Goal: Complete application form

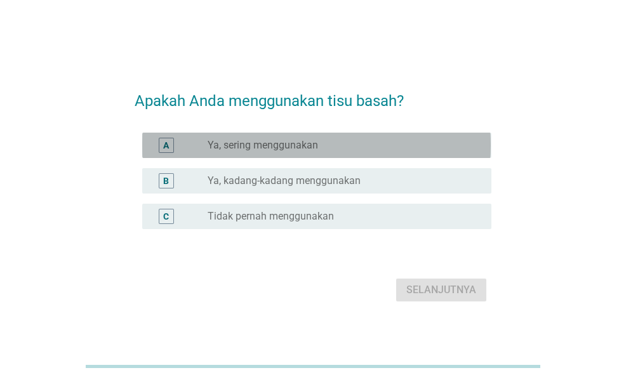
click at [332, 148] on div "radio_button_unchecked Ya, sering menggunakan" at bounding box center [340, 145] width 264 height 13
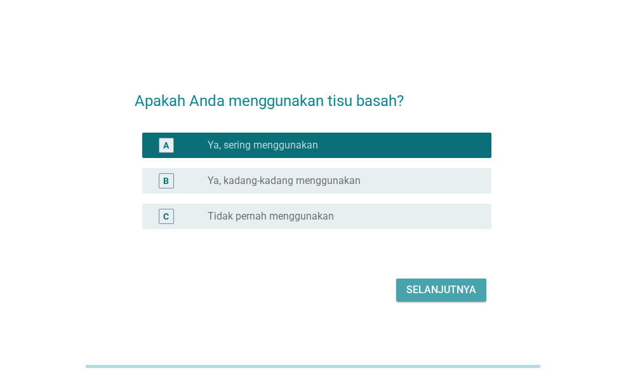
click at [447, 294] on div "Selanjutnya" at bounding box center [441, 290] width 70 height 15
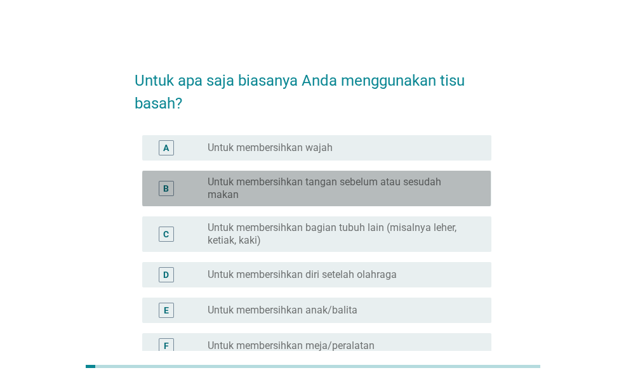
click at [365, 180] on label "Untuk membersihkan tangan sebelum atau sesudah makan" at bounding box center [340, 188] width 264 height 25
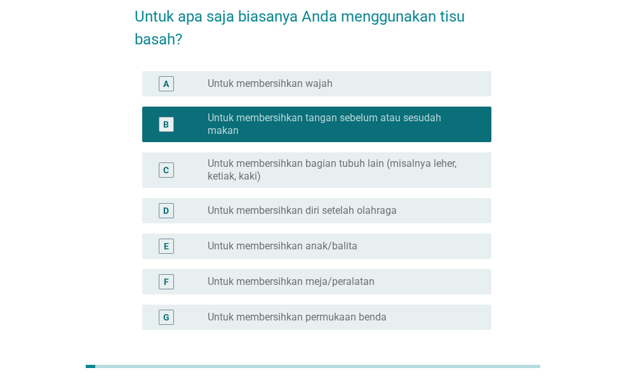
scroll to position [90, 0]
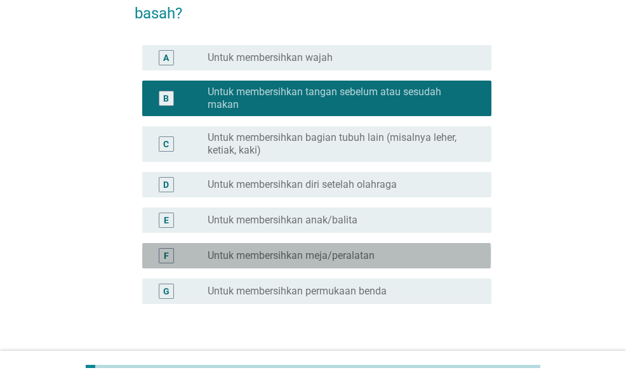
click at [340, 256] on label "Untuk membersihkan meja/peralatan" at bounding box center [291, 256] width 167 height 13
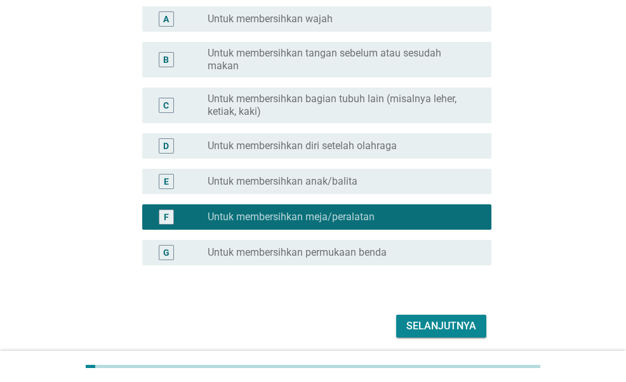
scroll to position [132, 0]
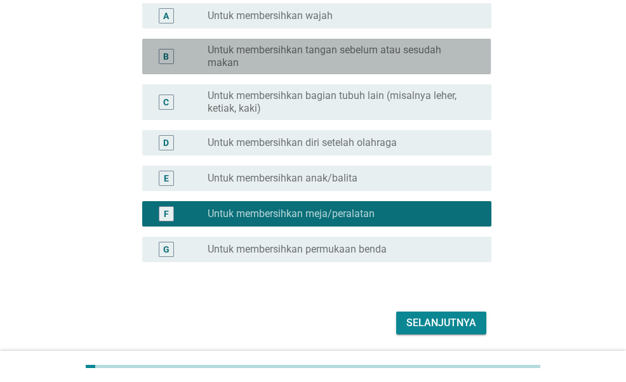
click at [373, 68] on label "Untuk membersihkan tangan sebelum atau sesudah makan" at bounding box center [340, 56] width 264 height 25
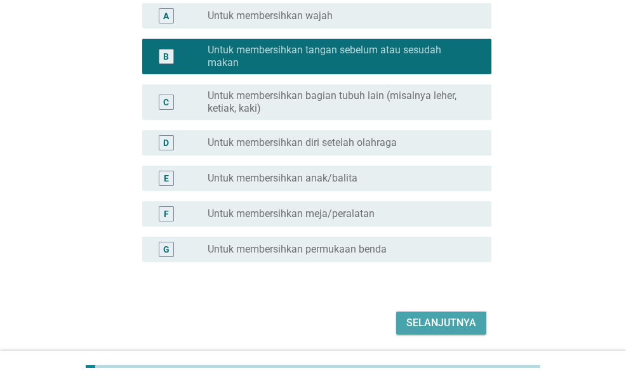
click at [437, 321] on div "Selanjutnya" at bounding box center [441, 323] width 70 height 15
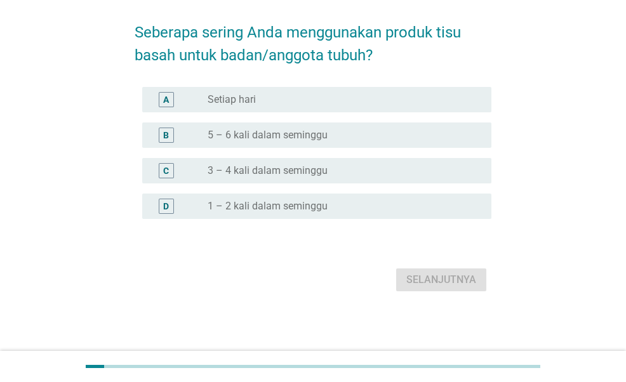
scroll to position [0, 0]
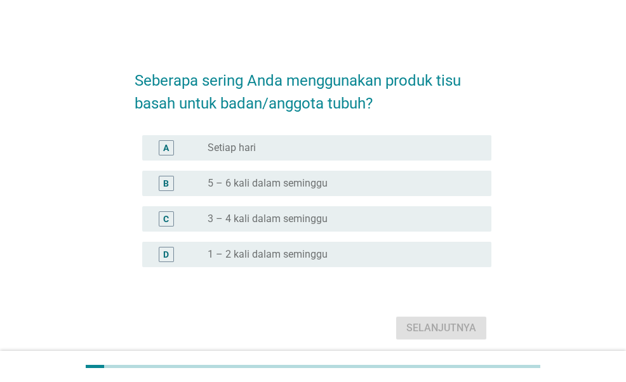
click at [348, 174] on div "B radio_button_unchecked 5 – 6 kali dalam seminggu" at bounding box center [316, 183] width 349 height 25
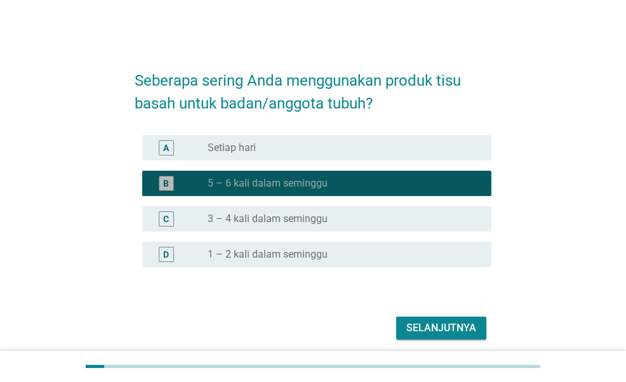
click at [362, 168] on div "B radio_button_checked 5 – 6 kali dalam seminggu" at bounding box center [313, 184] width 356 height 36
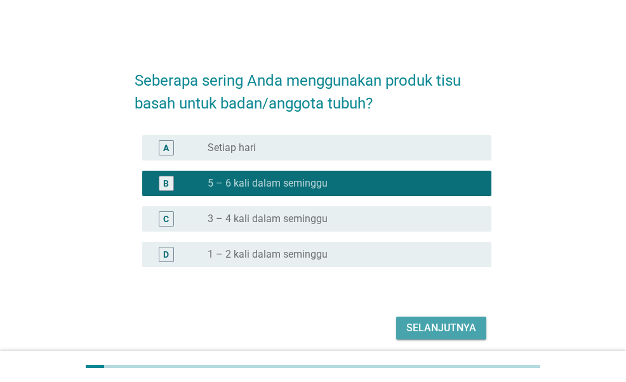
click at [429, 321] on div "Selanjutnya" at bounding box center [441, 328] width 70 height 15
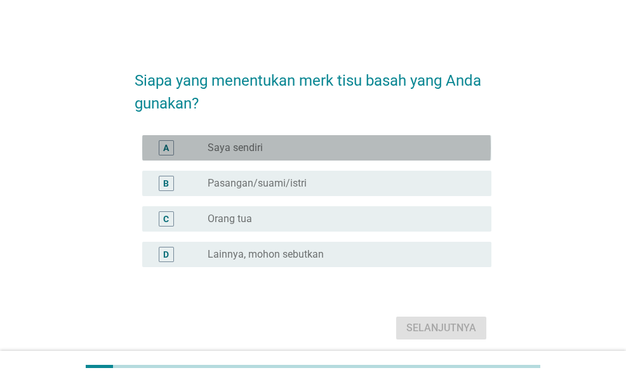
click at [331, 145] on div "radio_button_unchecked Saya sendiri" at bounding box center [340, 148] width 264 height 13
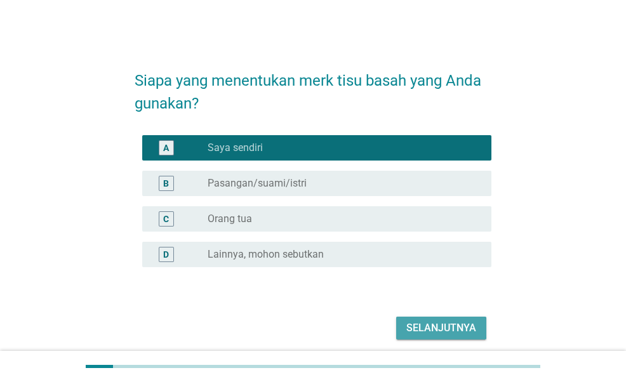
click at [450, 323] on div "Selanjutnya" at bounding box center [441, 328] width 70 height 15
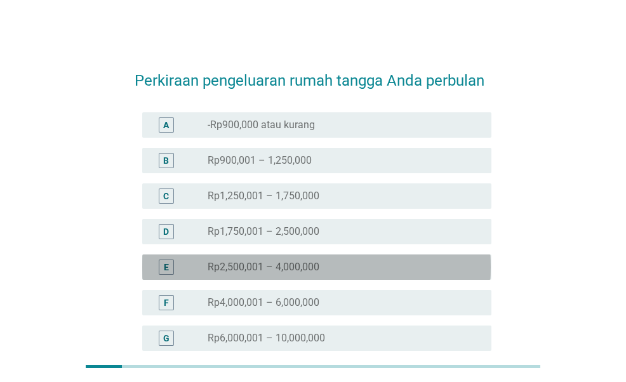
click at [340, 270] on div "radio_button_unchecked Rp2,500,001 – 4,000,000" at bounding box center [340, 267] width 264 height 13
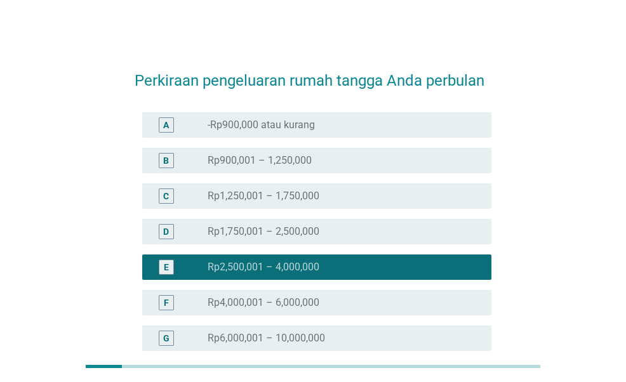
scroll to position [168, 0]
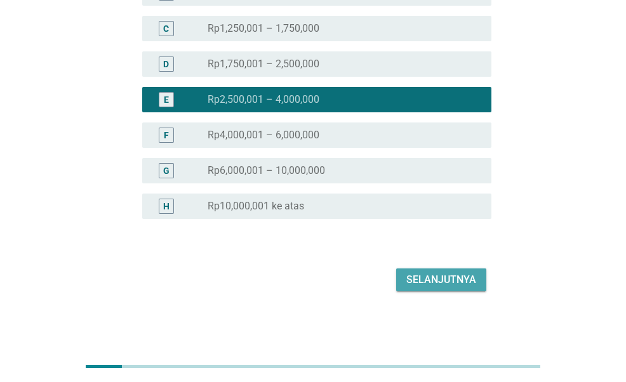
click at [461, 286] on div "Selanjutnya" at bounding box center [441, 279] width 70 height 15
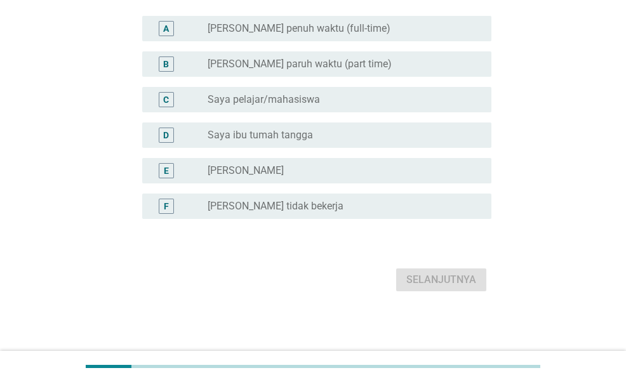
scroll to position [0, 0]
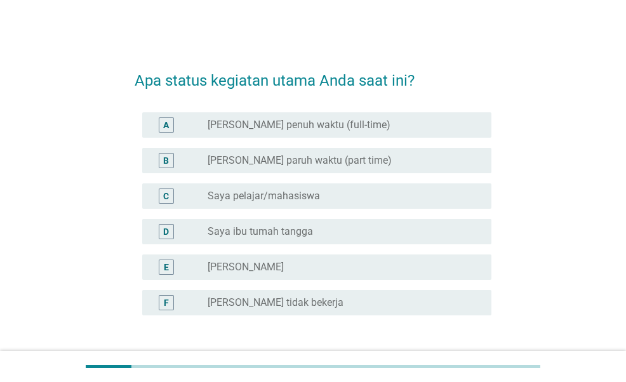
click at [429, 117] on div "radio_button_unchecked Saya karyawan penuh waktu (full-time)" at bounding box center [345, 124] width 274 height 15
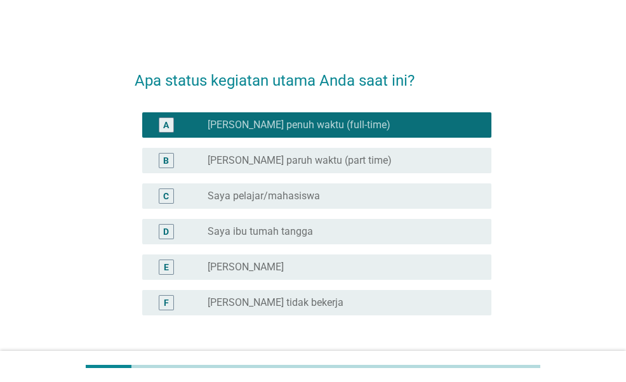
scroll to position [97, 0]
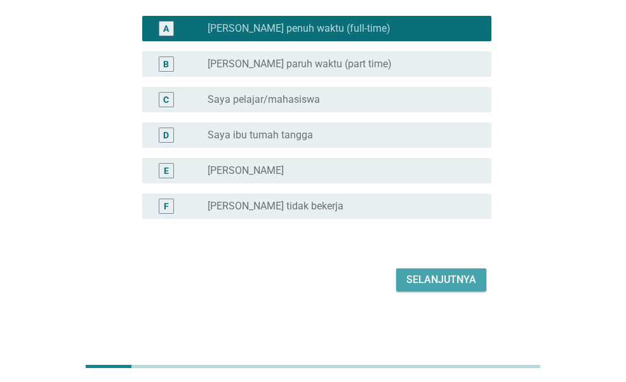
click at [460, 272] on div "Selanjutnya" at bounding box center [441, 279] width 70 height 15
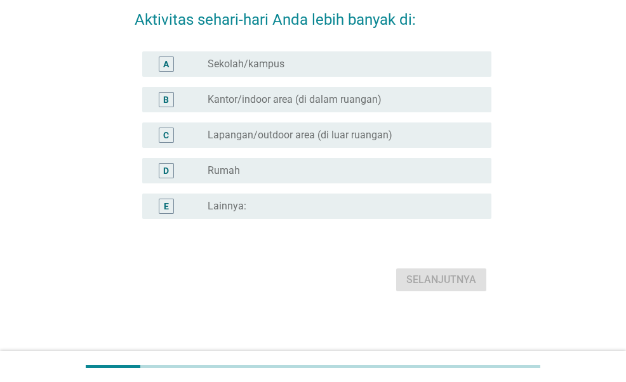
scroll to position [0, 0]
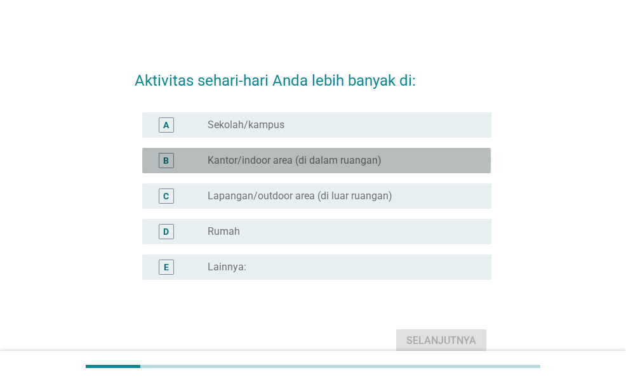
click at [380, 159] on label "Kantor/indoor area (di dalam ruangan)" at bounding box center [295, 160] width 174 height 13
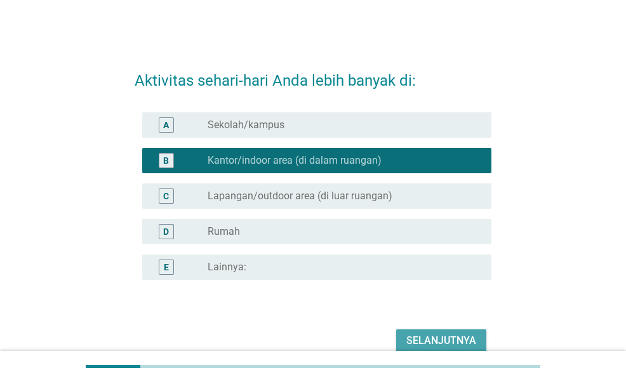
click at [434, 333] on div "Selanjutnya" at bounding box center [441, 340] width 70 height 15
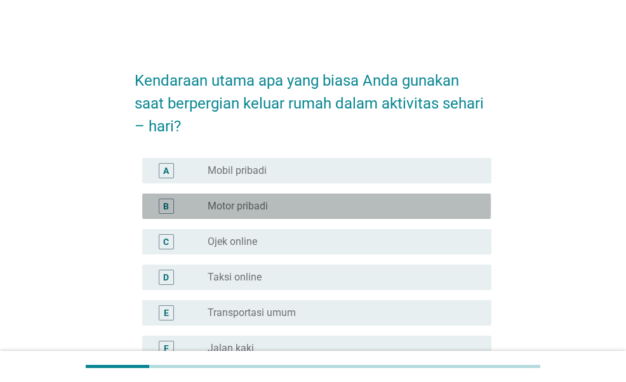
click at [310, 204] on div "radio_button_unchecked Motor pribadi" at bounding box center [340, 206] width 264 height 13
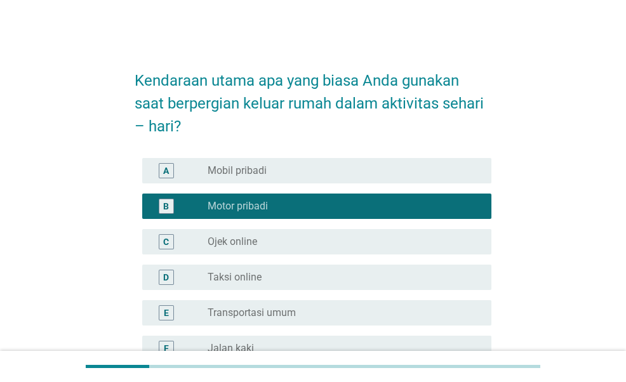
scroll to position [50, 0]
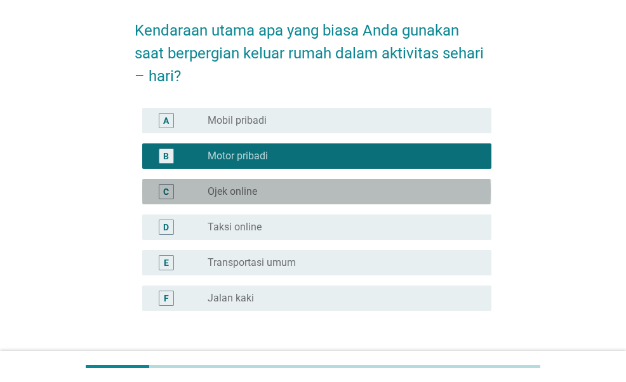
click at [310, 204] on div "C radio_button_unchecked Ojek online" at bounding box center [316, 191] width 349 height 25
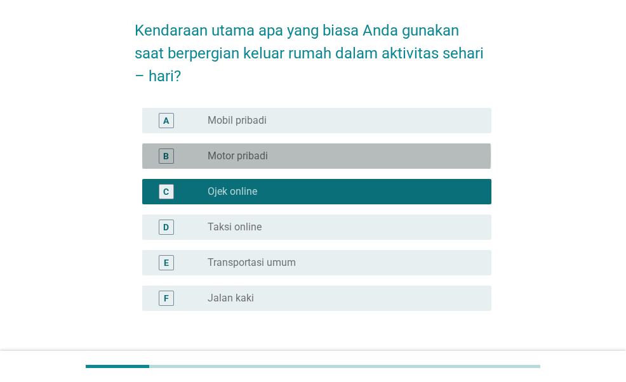
click at [307, 159] on div "radio_button_unchecked Motor pribadi" at bounding box center [340, 156] width 264 height 13
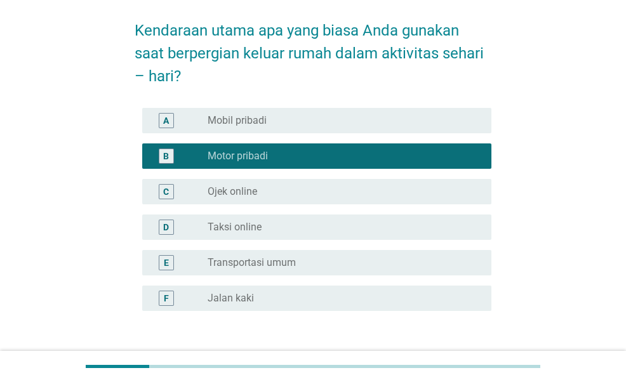
scroll to position [142, 0]
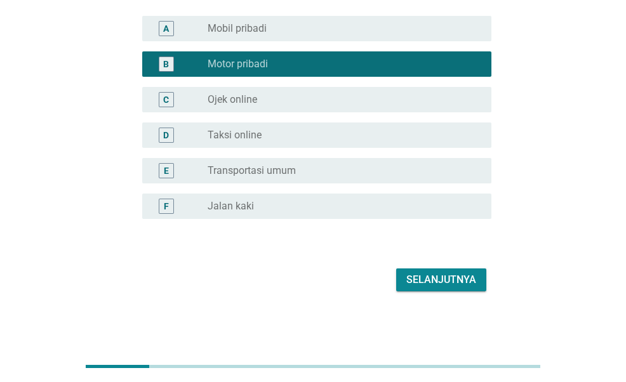
click at [441, 276] on div "Selanjutnya" at bounding box center [441, 279] width 70 height 15
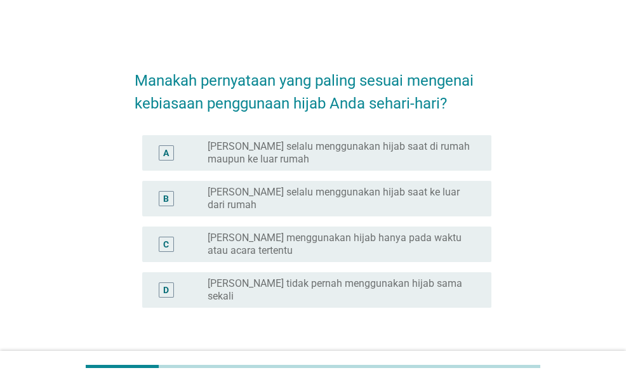
click at [375, 154] on label "[PERSON_NAME] selalu menggunakan hijab saat di rumah maupun ke luar rumah" at bounding box center [340, 152] width 264 height 25
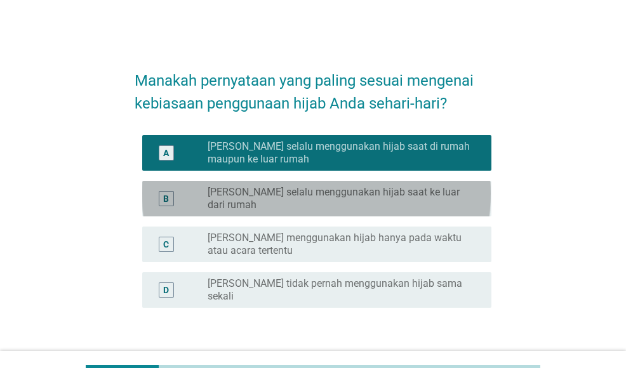
click at [401, 185] on div "B radio_button_unchecked Saya selalu menggunakan hijab saat ke luar dari rumah" at bounding box center [316, 199] width 349 height 36
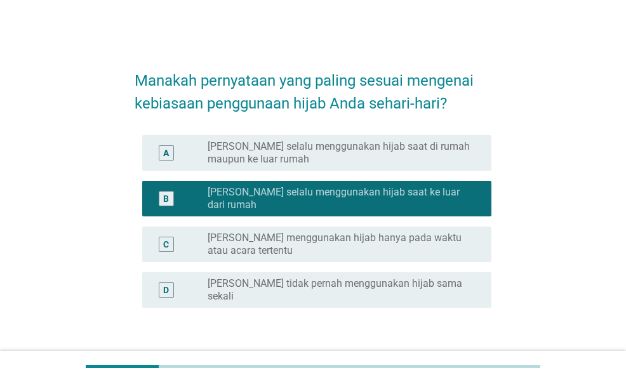
click at [445, 361] on div "Selanjutnya" at bounding box center [441, 368] width 70 height 15
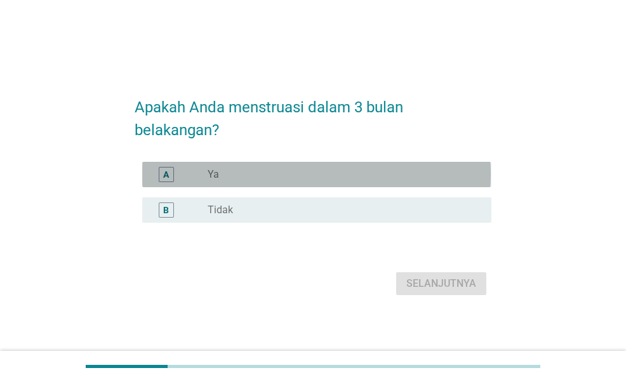
click at [384, 171] on div "radio_button_unchecked Ya" at bounding box center [340, 174] width 264 height 13
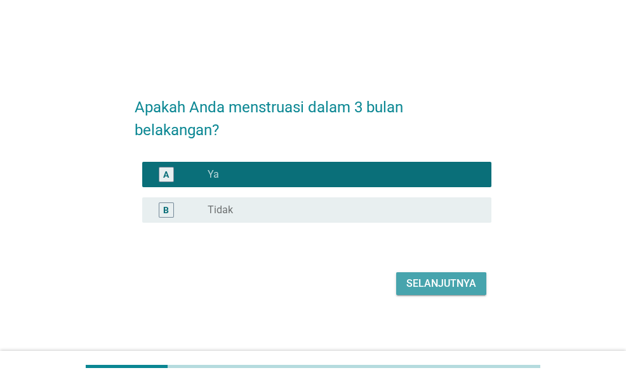
click at [429, 280] on div "Selanjutnya" at bounding box center [441, 283] width 70 height 15
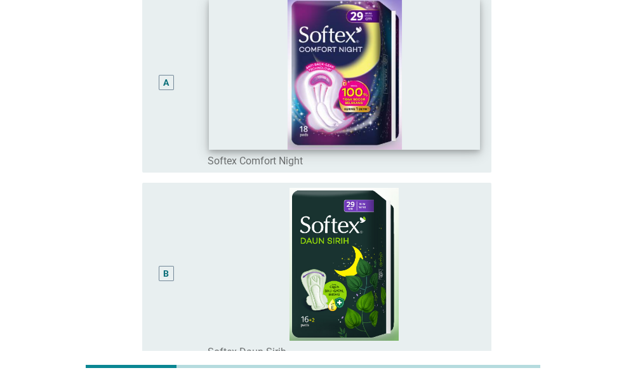
scroll to position [168, 0]
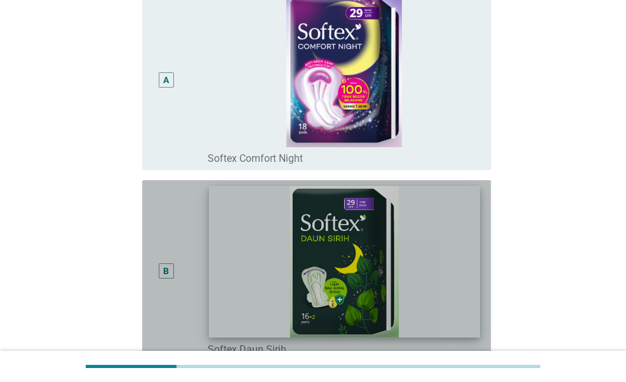
click at [390, 244] on img at bounding box center [344, 262] width 271 height 151
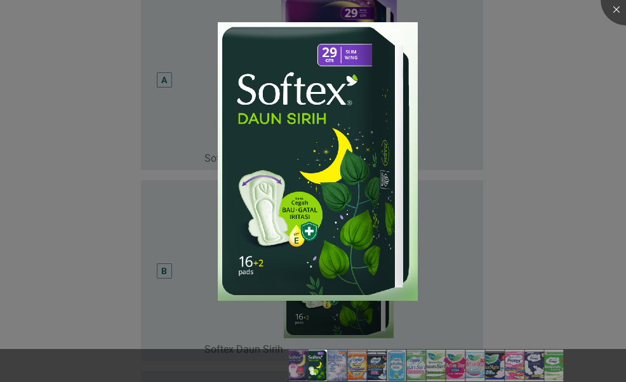
click at [555, 59] on div at bounding box center [313, 191] width 626 height 382
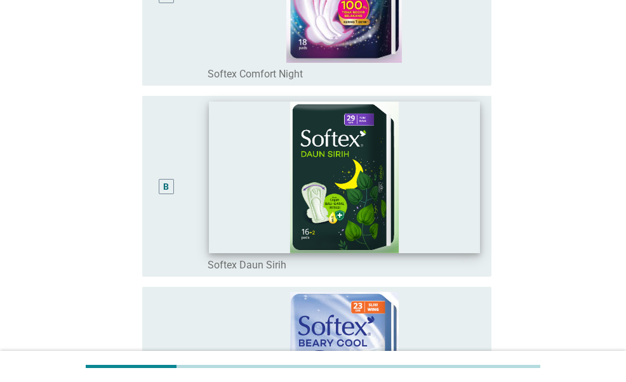
scroll to position [253, 0]
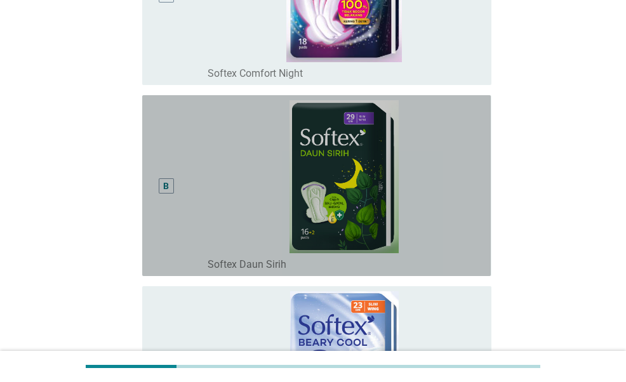
click at [181, 232] on div "B" at bounding box center [179, 185] width 55 height 171
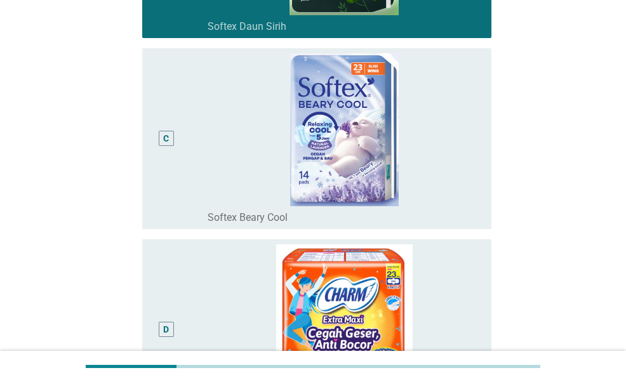
scroll to position [504, 0]
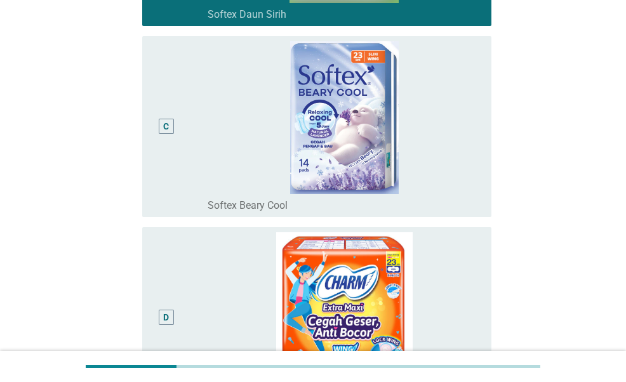
click at [182, 178] on div "C" at bounding box center [179, 126] width 55 height 171
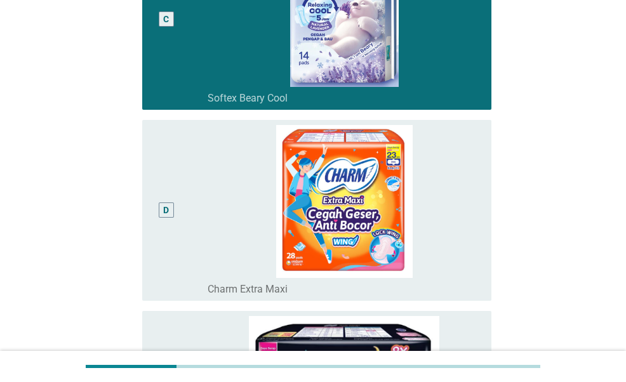
scroll to position [612, 0]
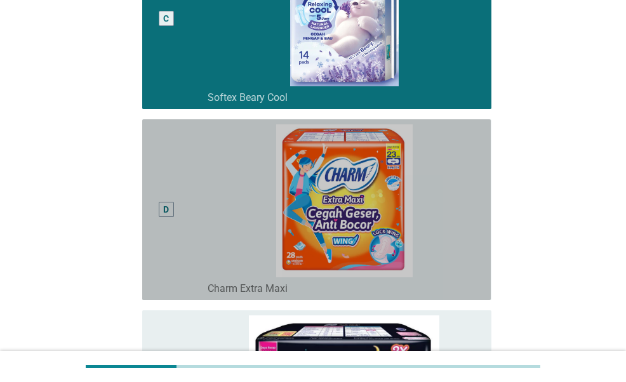
click at [182, 178] on div "D" at bounding box center [179, 209] width 55 height 171
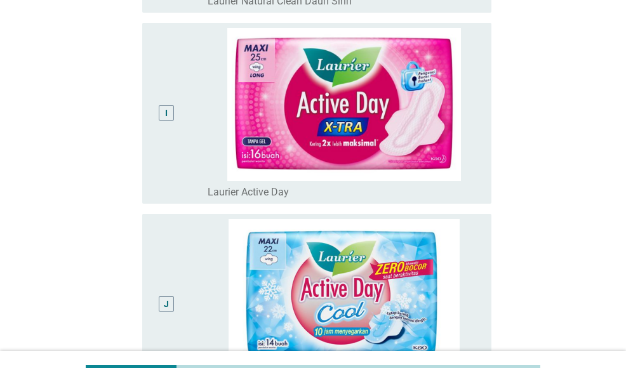
scroll to position [1670, 0]
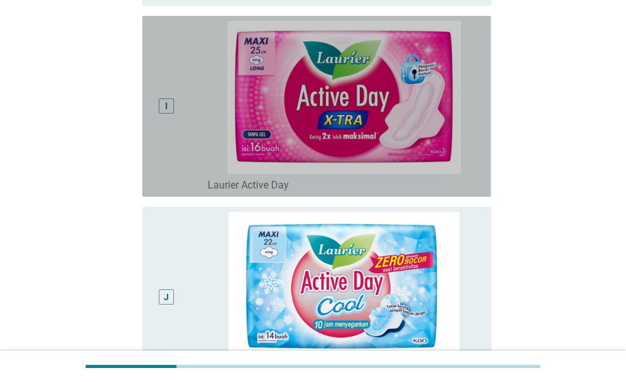
click at [182, 140] on div "I" at bounding box center [179, 106] width 55 height 171
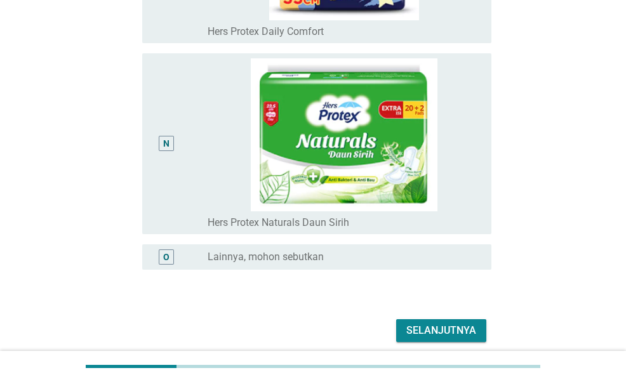
scroll to position [2639, 0]
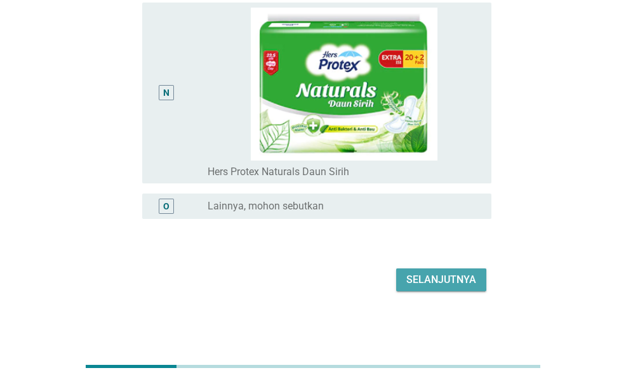
click at [443, 281] on div "Selanjutnya" at bounding box center [441, 279] width 70 height 15
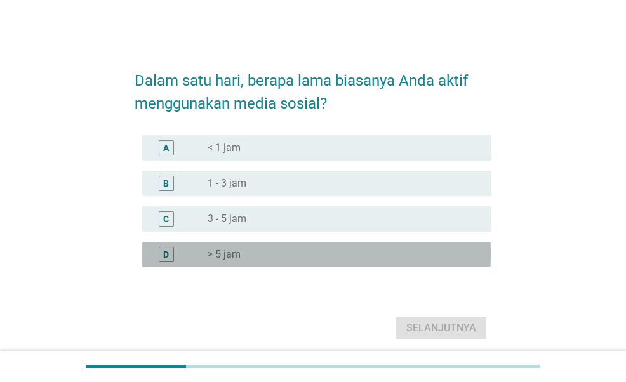
click at [269, 255] on div "radio_button_unchecked > 5 jam" at bounding box center [340, 254] width 264 height 13
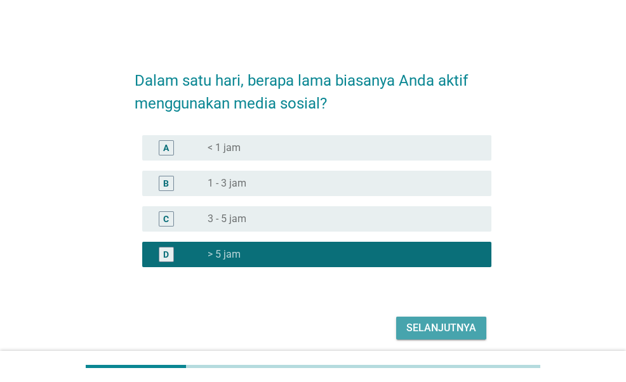
click at [426, 321] on div "Selanjutnya" at bounding box center [441, 328] width 70 height 15
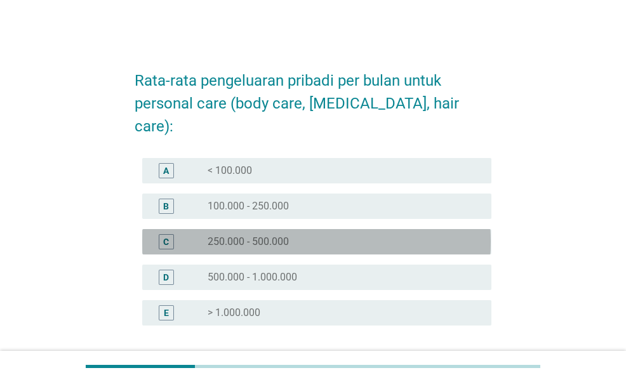
click at [363, 229] on div "C radio_button_unchecked 250.000 - 500.000" at bounding box center [316, 241] width 349 height 25
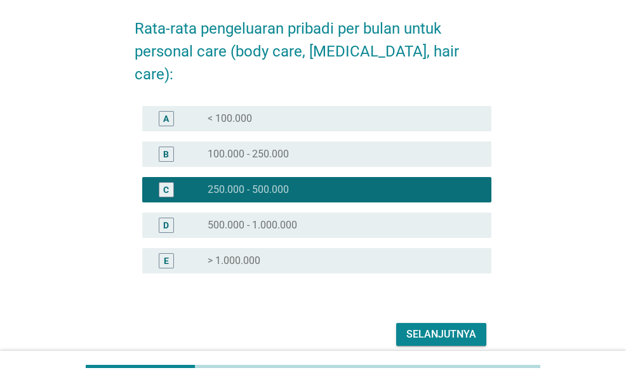
scroll to position [55, 0]
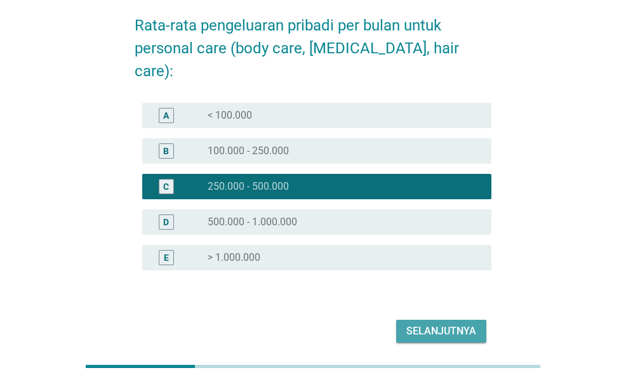
click at [444, 324] on div "Selanjutnya" at bounding box center [441, 331] width 70 height 15
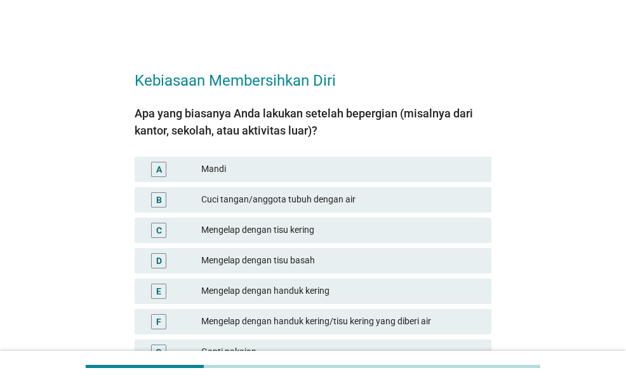
click at [330, 151] on div "Apa yang biasanya Anda lakukan setelah bepergian (misalnya dari kantor, sekolah…" at bounding box center [313, 271] width 356 height 329
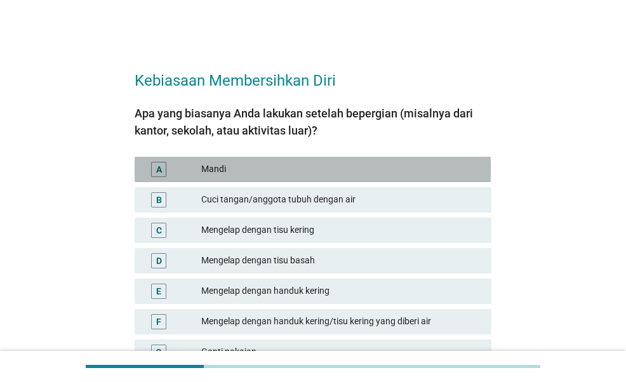
click at [330, 162] on div "Mandi" at bounding box center [341, 169] width 280 height 15
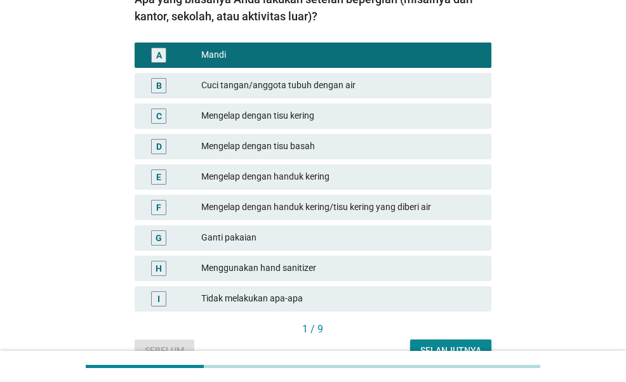
scroll to position [122, 0]
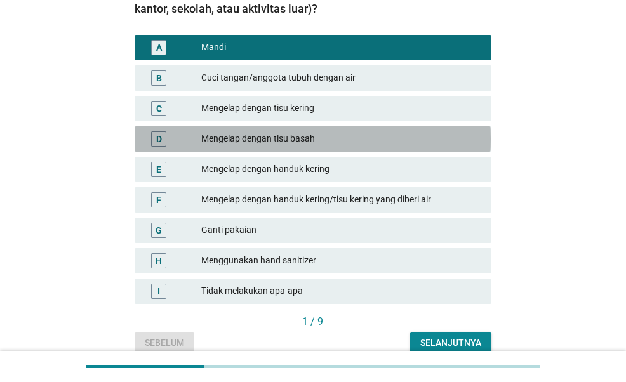
click at [306, 138] on div "Mengelap dengan tisu basah" at bounding box center [341, 138] width 280 height 15
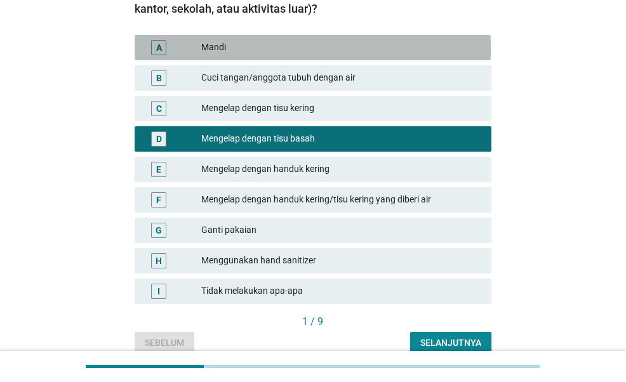
click at [311, 38] on div "A Mandi" at bounding box center [313, 47] width 356 height 25
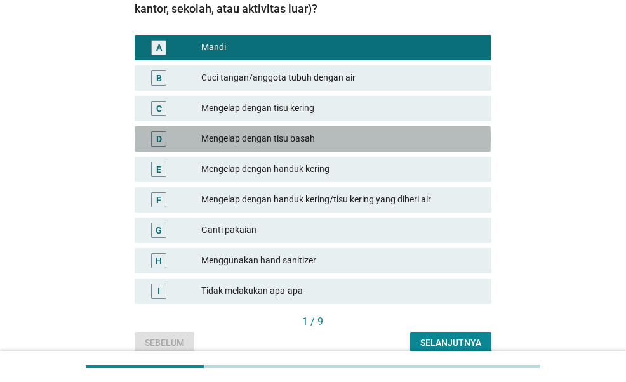
click at [323, 133] on div "Mengelap dengan tisu basah" at bounding box center [341, 138] width 280 height 15
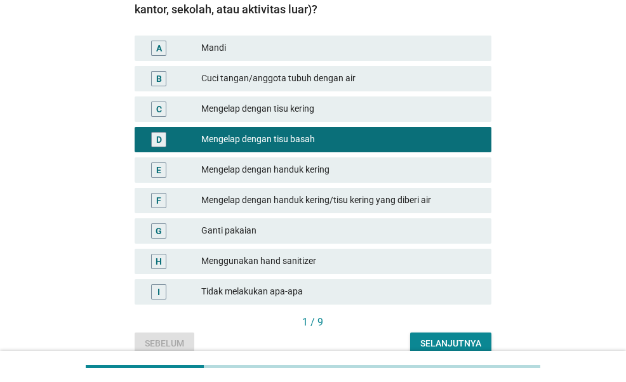
scroll to position [182, 0]
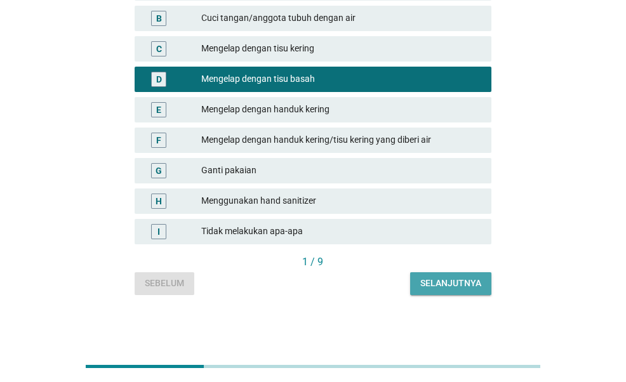
click at [453, 279] on div "Selanjutnya" at bounding box center [450, 283] width 61 height 13
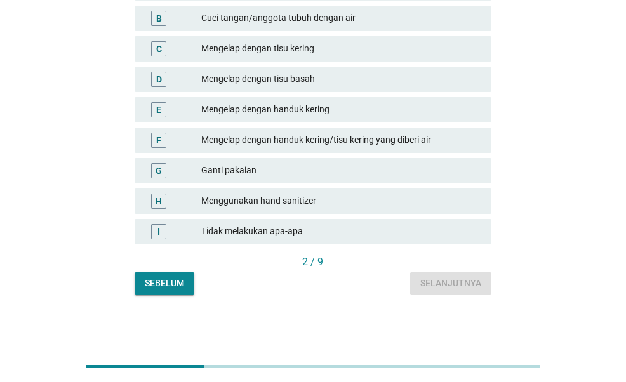
scroll to position [0, 0]
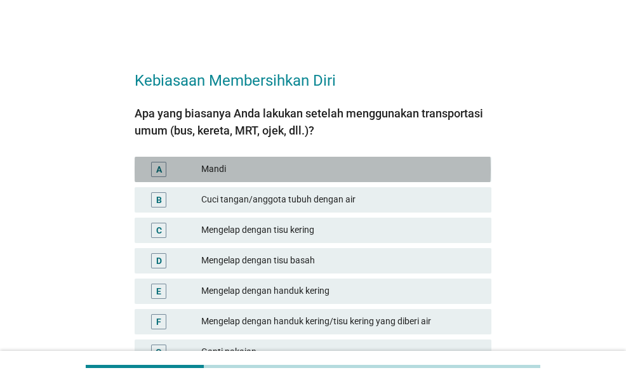
click at [318, 173] on div "Mandi" at bounding box center [341, 169] width 280 height 15
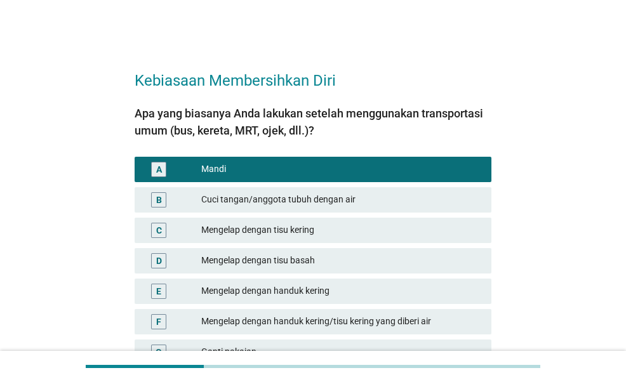
scroll to position [182, 0]
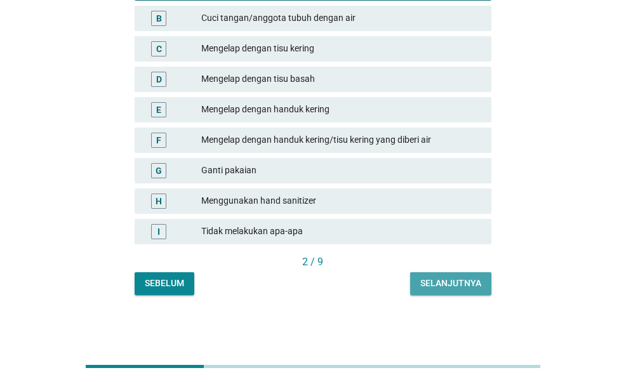
click at [478, 279] on div "Selanjutnya" at bounding box center [450, 283] width 61 height 13
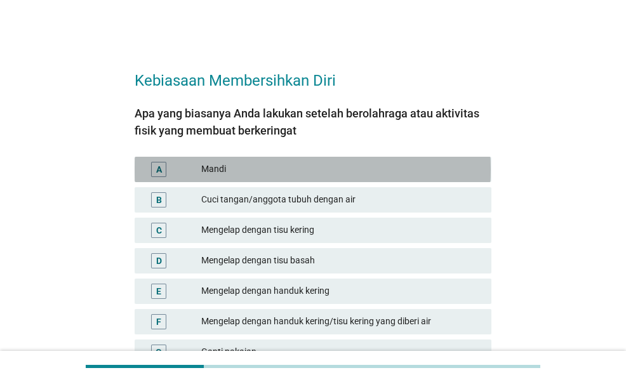
click at [331, 175] on div "Mandi" at bounding box center [341, 169] width 280 height 15
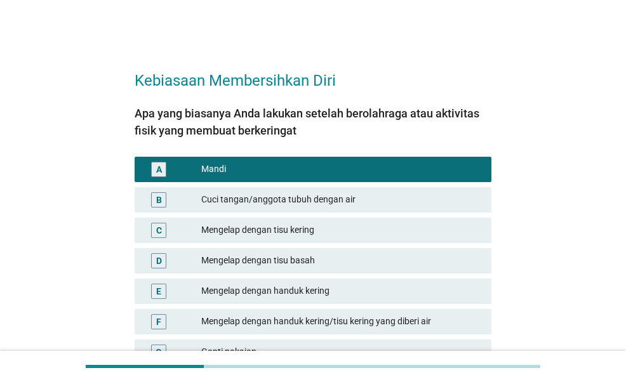
scroll to position [182, 0]
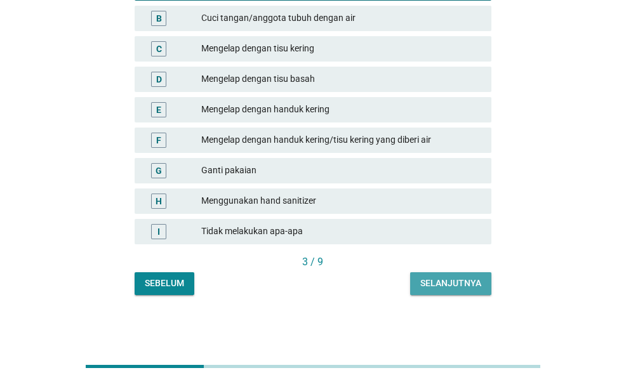
click at [464, 280] on div "Selanjutnya" at bounding box center [450, 283] width 61 height 13
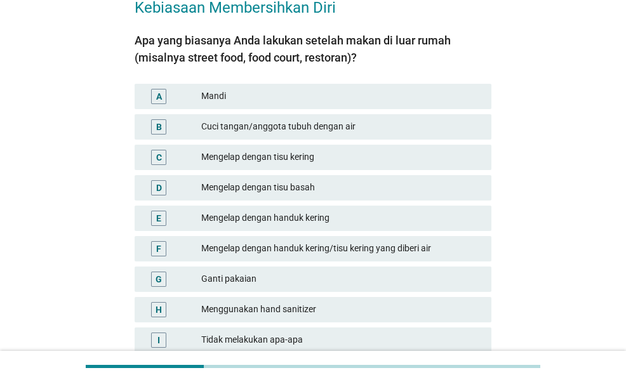
scroll to position [81, 0]
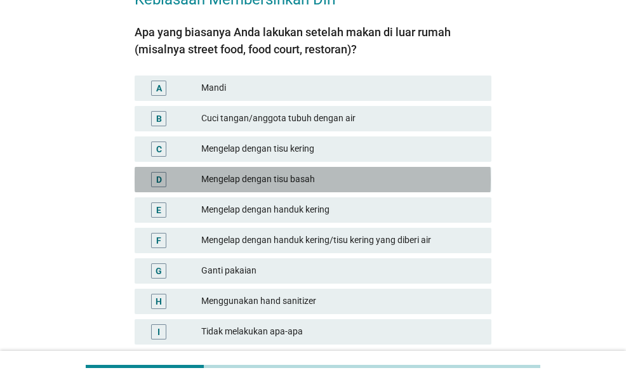
click at [333, 181] on div "Mengelap dengan tisu basah" at bounding box center [341, 179] width 280 height 15
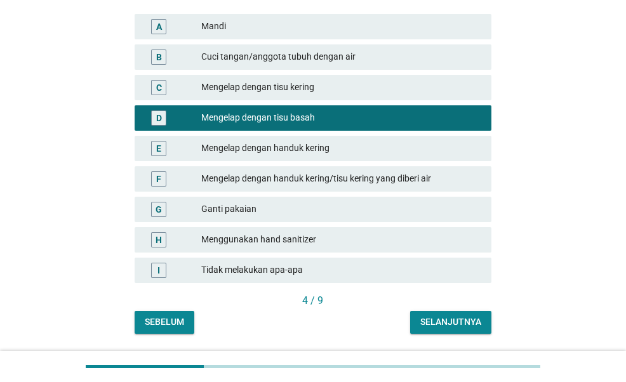
scroll to position [151, 0]
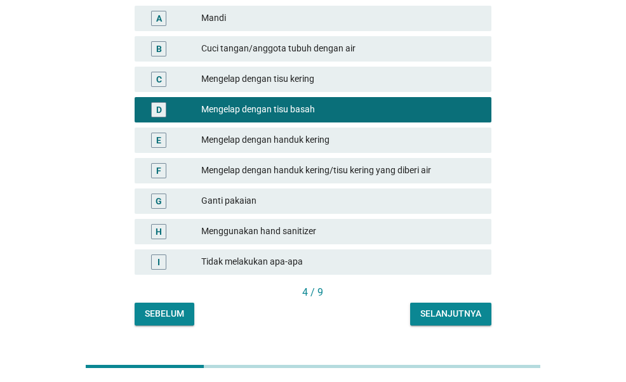
click at [455, 302] on div "4 / 9" at bounding box center [313, 294] width 356 height 18
click at [452, 311] on div "Selanjutnya" at bounding box center [450, 313] width 61 height 13
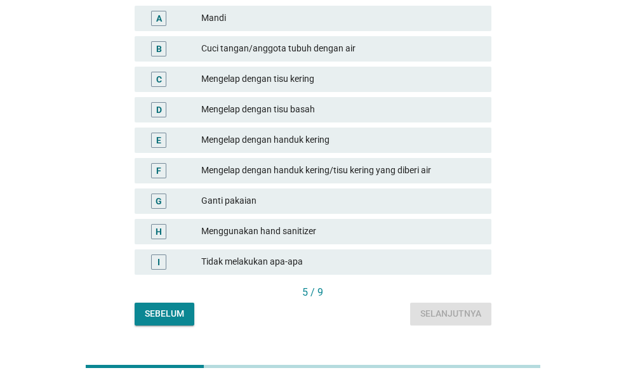
scroll to position [0, 0]
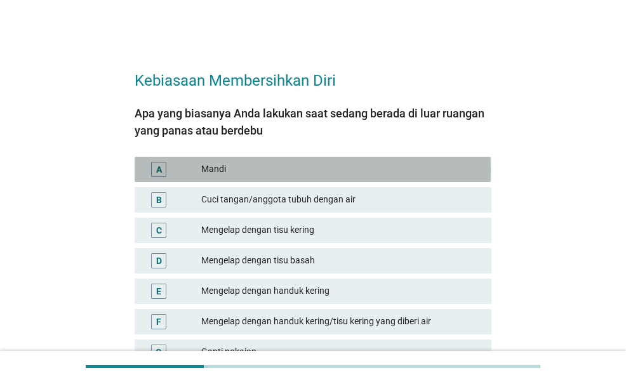
click at [278, 180] on div "A Mandi" at bounding box center [313, 169] width 356 height 25
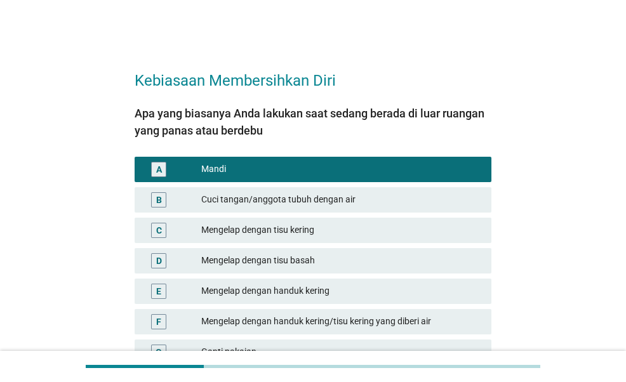
scroll to position [182, 0]
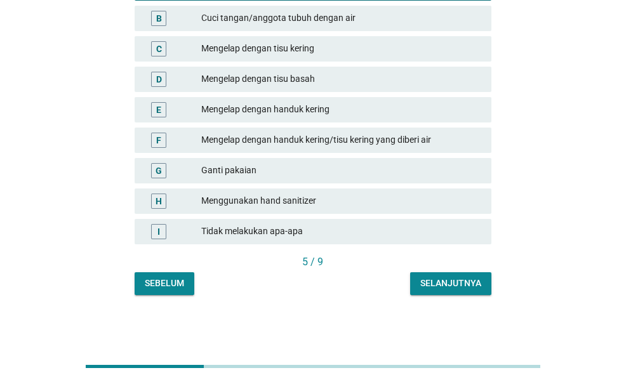
click at [441, 286] on div "Selanjutnya" at bounding box center [450, 283] width 61 height 13
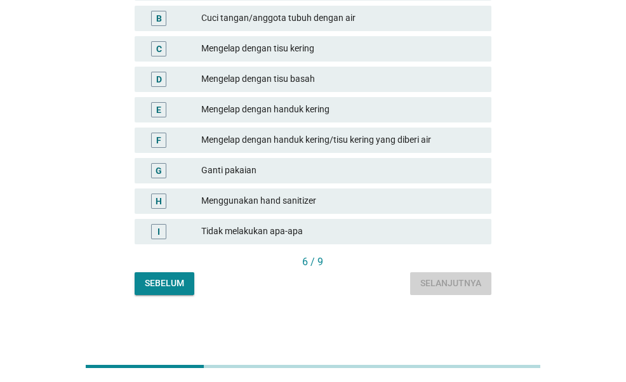
scroll to position [0, 0]
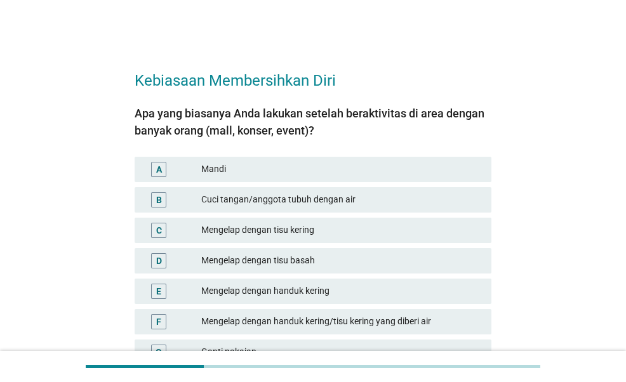
click at [337, 162] on div "Mandi" at bounding box center [341, 169] width 280 height 15
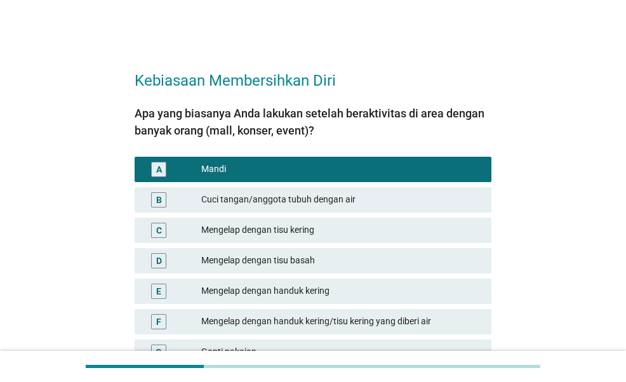
scroll to position [182, 0]
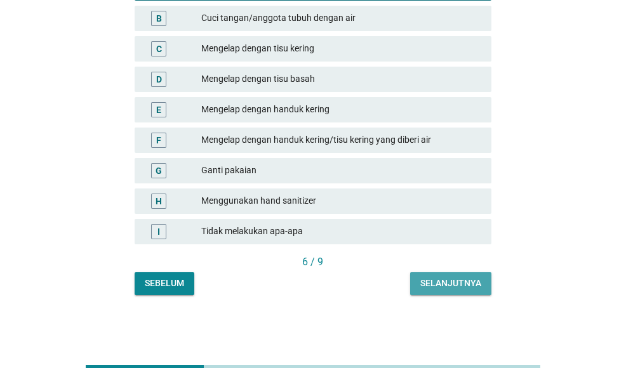
click at [452, 276] on button "Selanjutnya" at bounding box center [450, 283] width 81 height 23
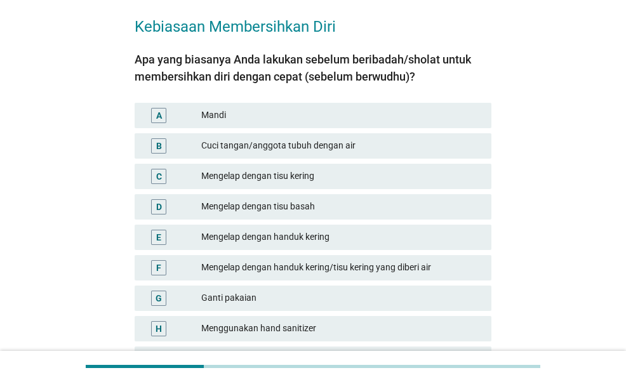
scroll to position [53, 0]
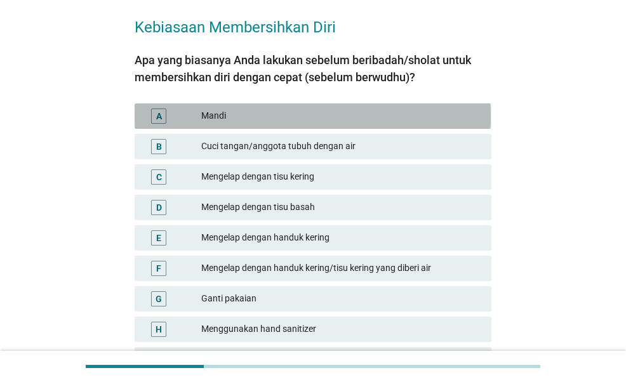
click at [318, 112] on div "Mandi" at bounding box center [341, 116] width 280 height 15
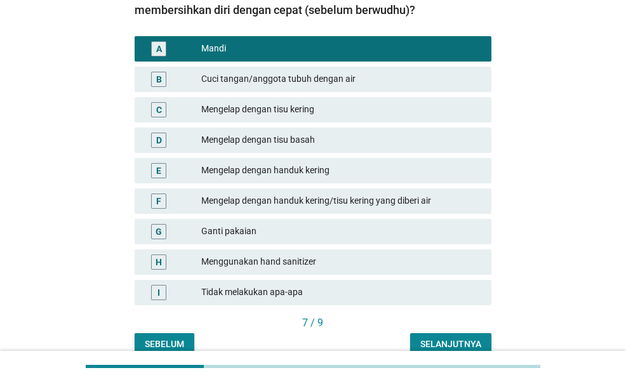
scroll to position [122, 0]
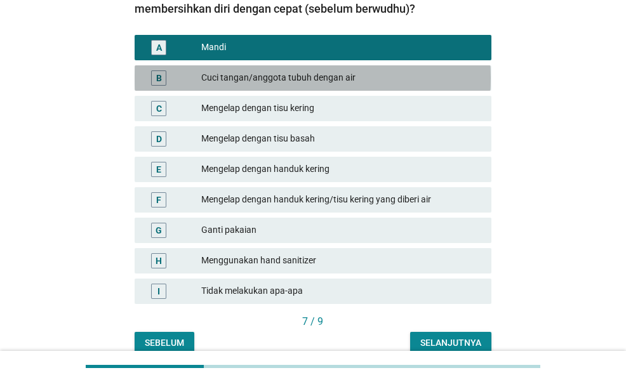
click at [392, 73] on div "Cuci tangan/anggota tubuh dengan air" at bounding box center [341, 77] width 280 height 15
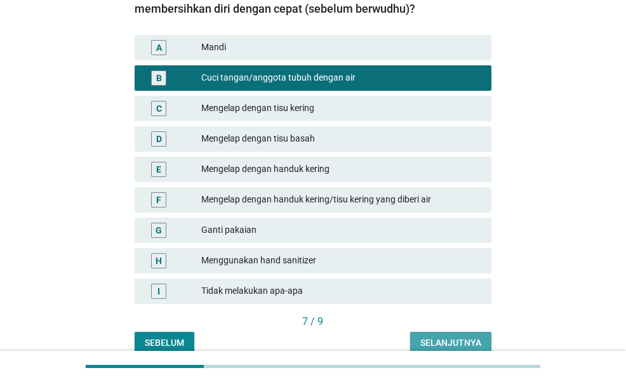
click at [449, 333] on button "Selanjutnya" at bounding box center [450, 343] width 81 height 23
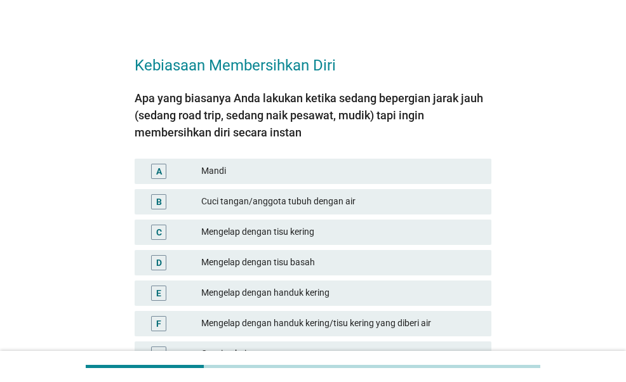
scroll to position [18, 0]
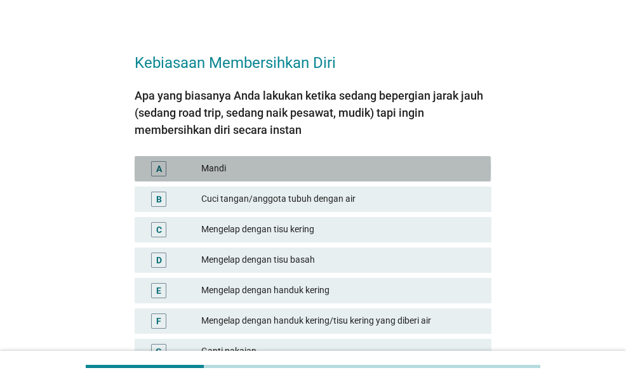
click at [345, 174] on div "Mandi" at bounding box center [341, 168] width 280 height 15
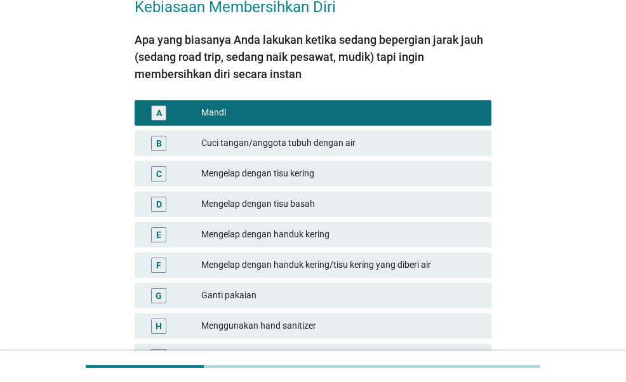
scroll to position [199, 0]
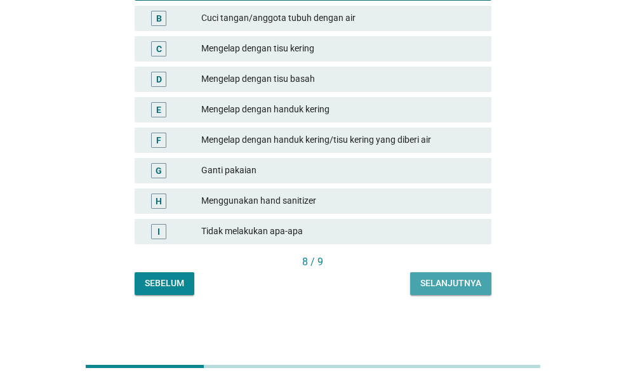
click at [453, 284] on div "Selanjutnya" at bounding box center [450, 283] width 61 height 13
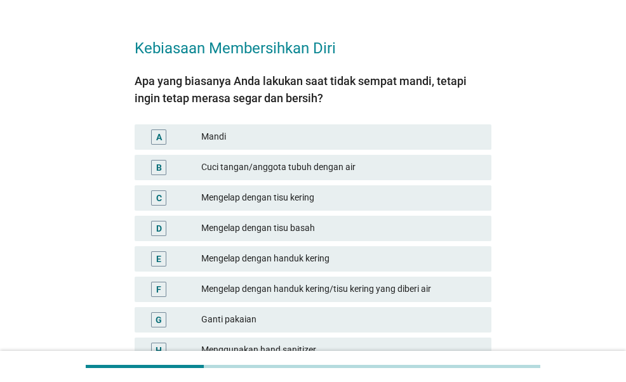
scroll to position [33, 0]
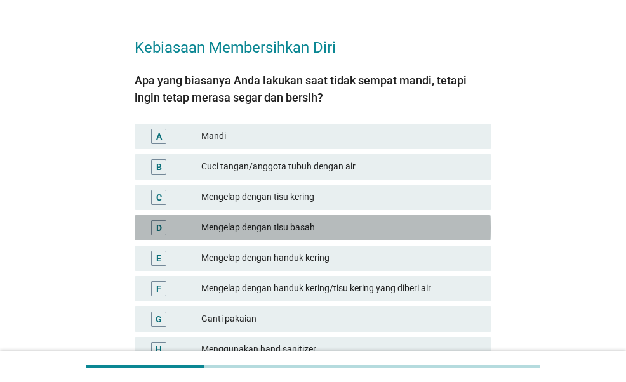
click at [351, 220] on div "Mengelap dengan tisu basah" at bounding box center [341, 227] width 280 height 15
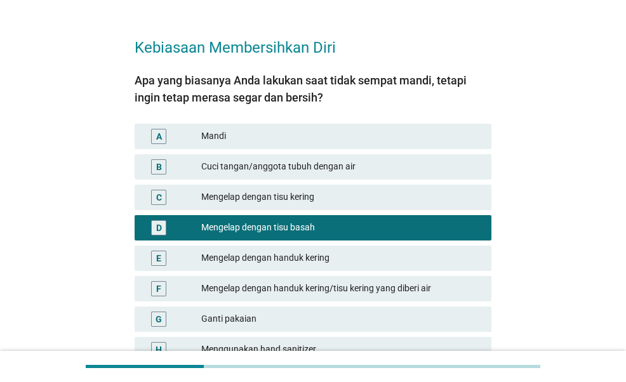
scroll to position [182, 0]
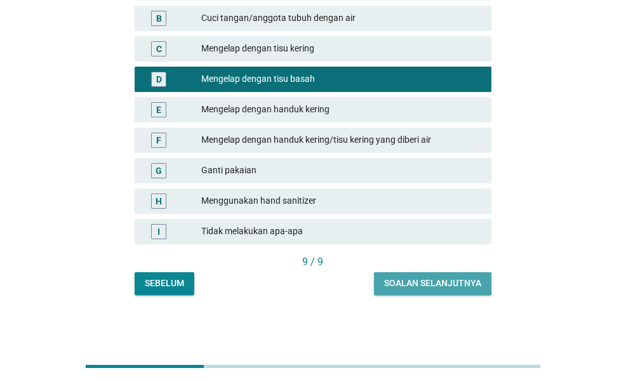
click at [438, 278] on div "Soalan selanjutnya" at bounding box center [432, 283] width 97 height 13
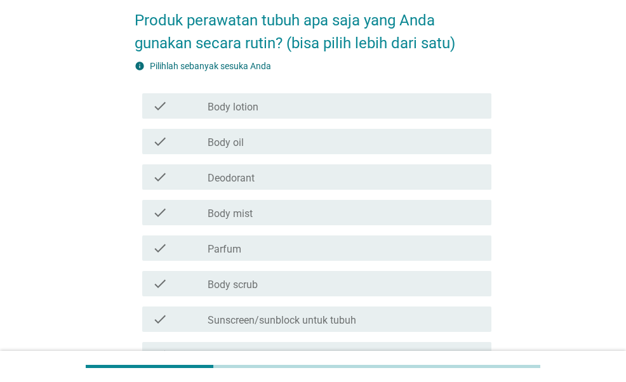
scroll to position [64, 0]
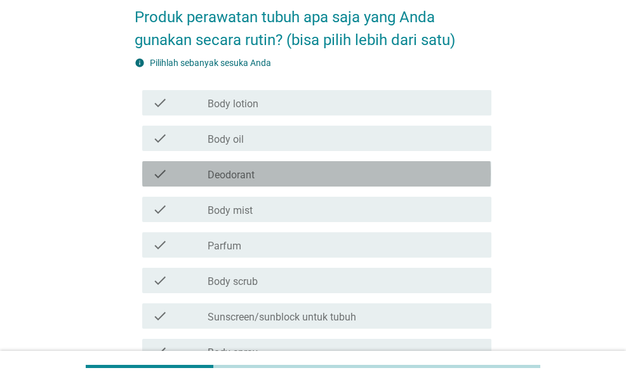
click at [294, 173] on div "check_box_outline_blank Deodorant" at bounding box center [345, 173] width 274 height 15
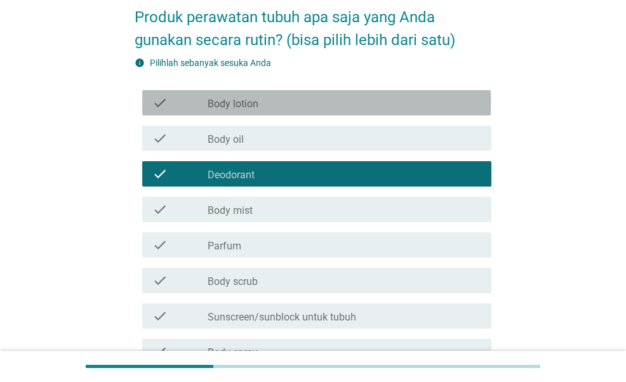
click at [307, 105] on div "check_box_outline_blank Body lotion" at bounding box center [345, 102] width 274 height 15
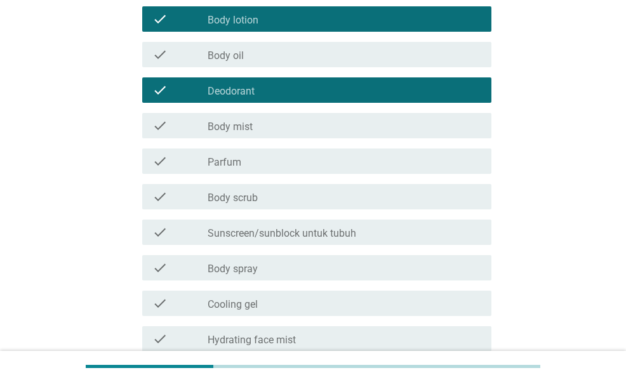
scroll to position [151, 0]
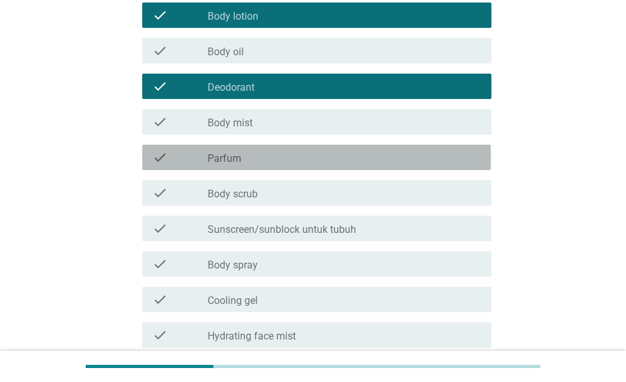
click at [290, 157] on div "check_box_outline_blank Parfum" at bounding box center [345, 157] width 274 height 15
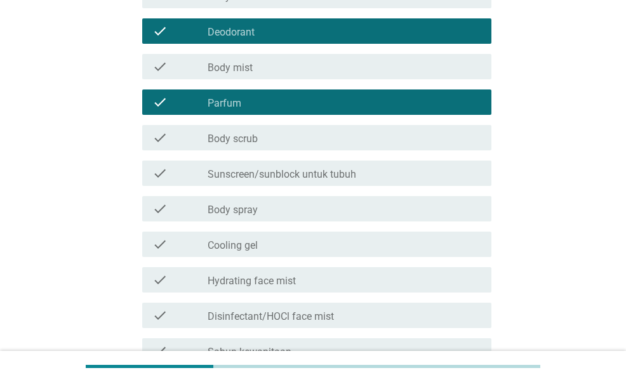
scroll to position [208, 0]
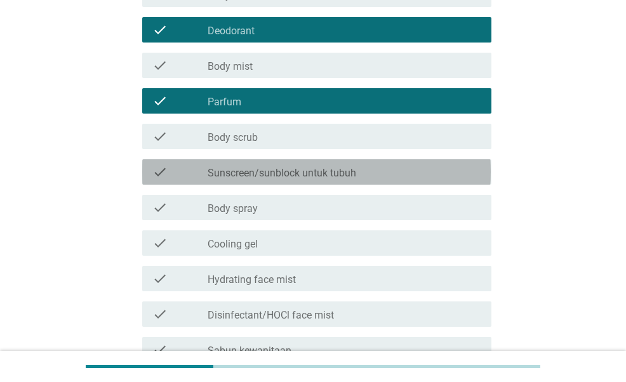
click at [287, 170] on label "Sunscreen/sunblock untuk tubuh" at bounding box center [282, 173] width 149 height 13
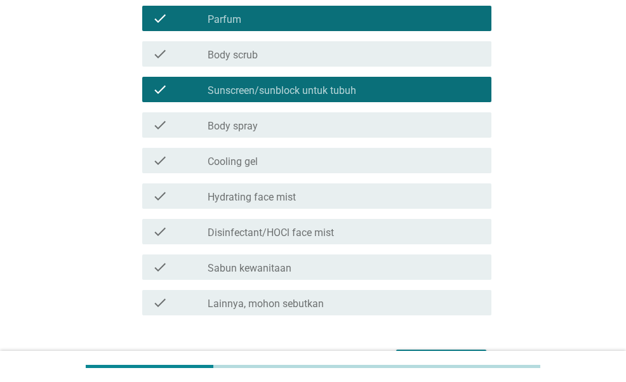
scroll to position [293, 0]
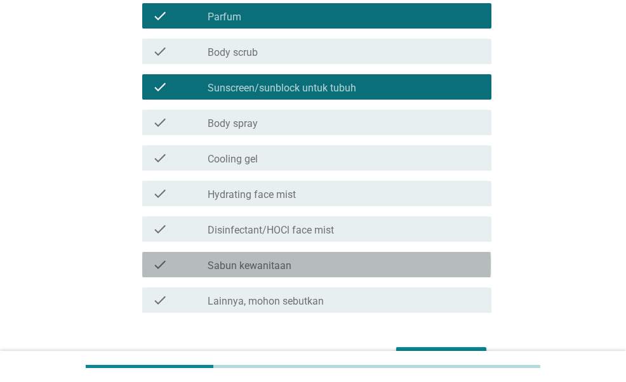
click at [285, 265] on label "Sabun kewanitaan" at bounding box center [250, 266] width 84 height 13
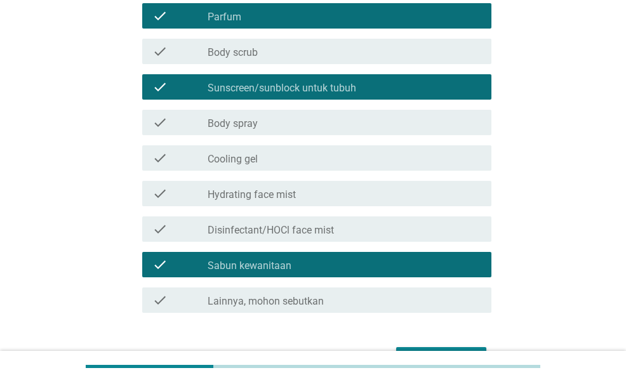
scroll to position [372, 0]
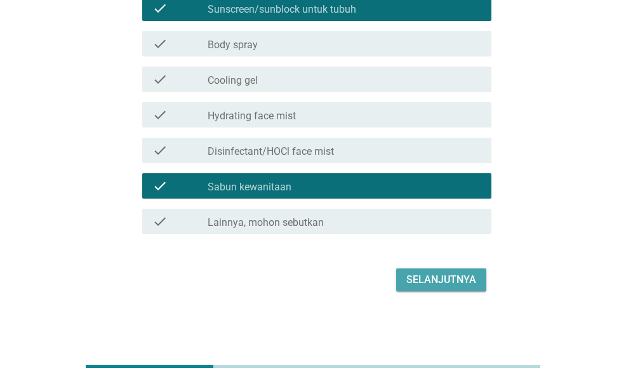
click at [465, 283] on div "Selanjutnya" at bounding box center [441, 279] width 70 height 15
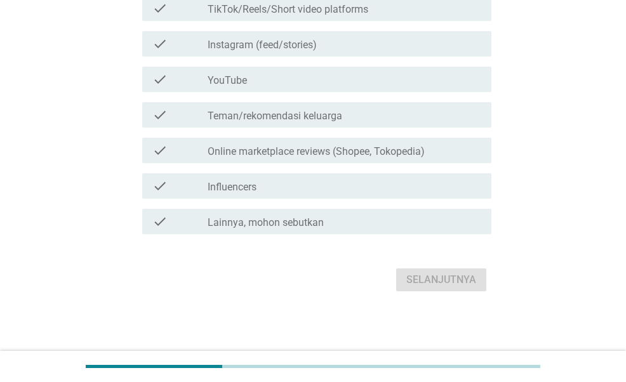
scroll to position [0, 0]
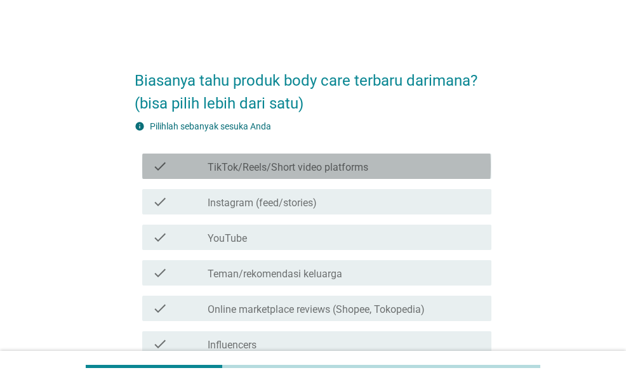
click at [331, 165] on label "TikTok/Reels/Short video platforms" at bounding box center [288, 167] width 161 height 13
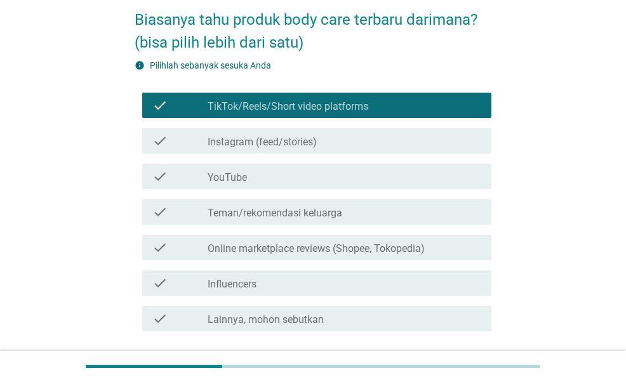
scroll to position [64, 0]
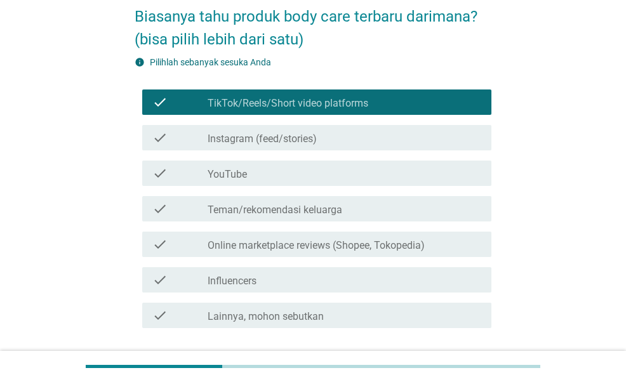
click at [327, 147] on div "check check_box_outline_blank Instagram (feed/stories)" at bounding box center [316, 137] width 349 height 25
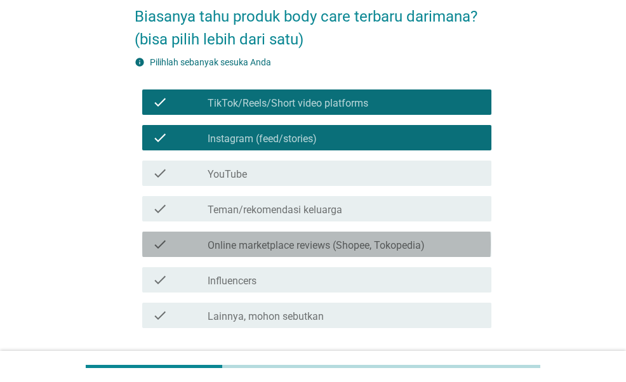
click at [349, 234] on div "check check_box_outline_blank Online marketplace reviews (Shopee, Tokopedia)" at bounding box center [316, 244] width 349 height 25
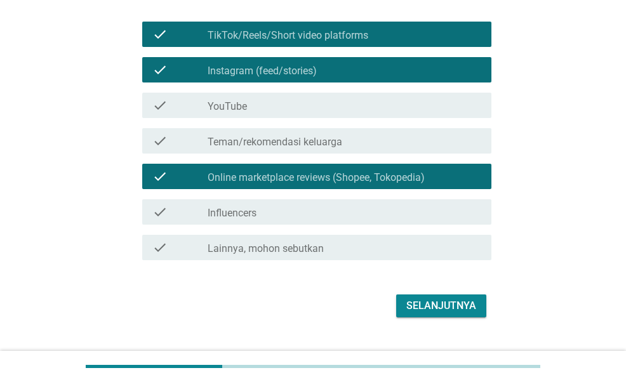
scroll to position [133, 0]
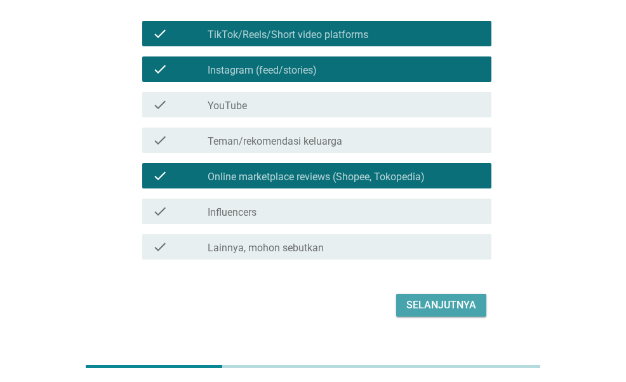
click at [442, 299] on div "Selanjutnya" at bounding box center [441, 305] width 70 height 15
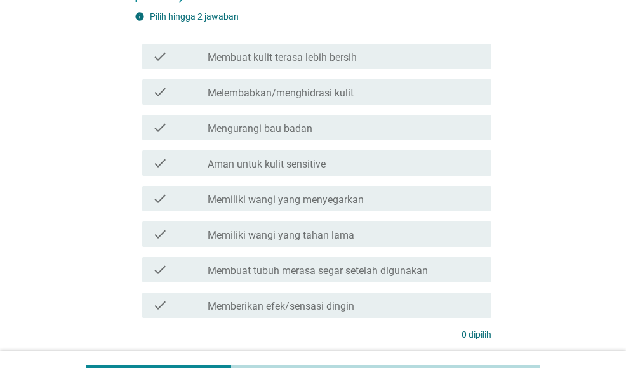
scroll to position [0, 0]
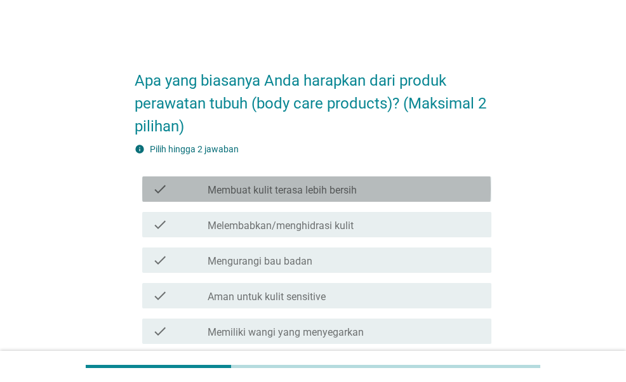
click at [342, 191] on label "Membuat kulit terasa lebih bersih" at bounding box center [282, 190] width 149 height 13
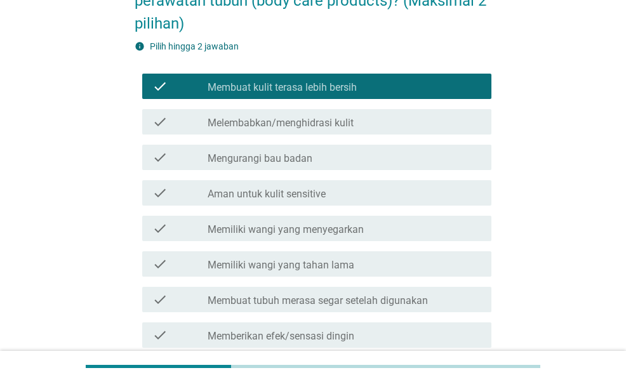
scroll to position [110, 0]
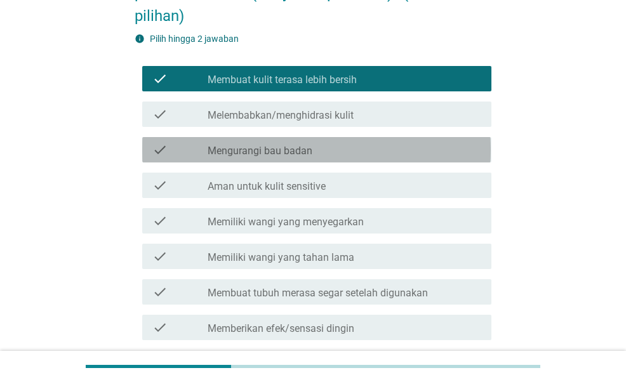
click at [330, 147] on div "check_box_outline_blank Mengurangi bau badan" at bounding box center [345, 149] width 274 height 15
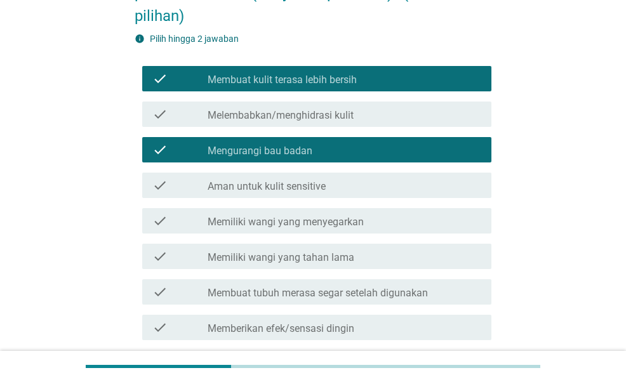
scroll to position [178, 0]
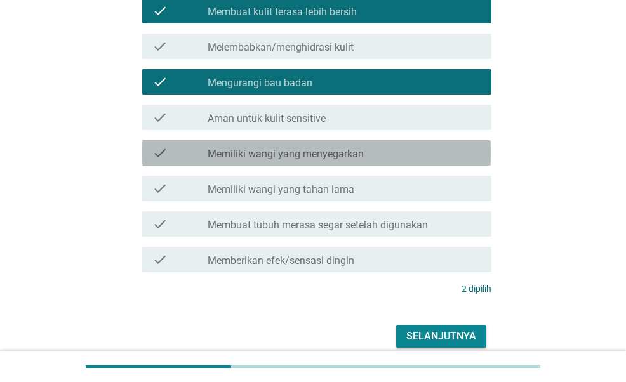
click at [330, 148] on label "Memiliki wangi yang menyegarkan" at bounding box center [286, 154] width 156 height 13
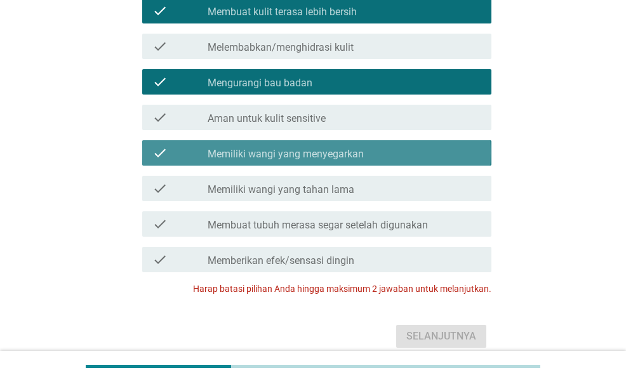
click at [343, 161] on div "check check_box Memiliki wangi yang menyegarkan" at bounding box center [316, 152] width 349 height 25
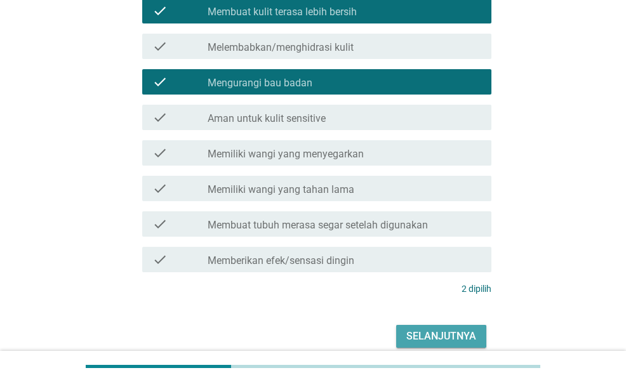
click at [432, 325] on button "Selanjutnya" at bounding box center [441, 336] width 90 height 23
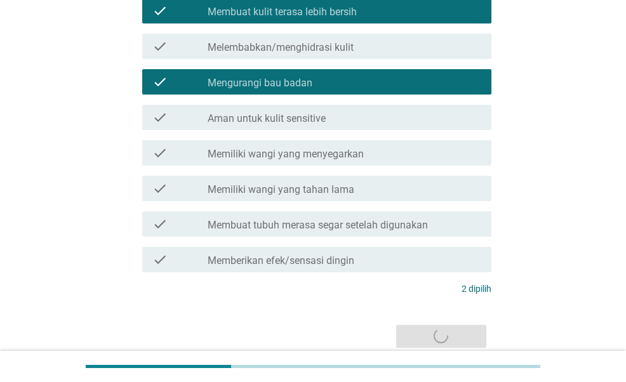
scroll to position [0, 0]
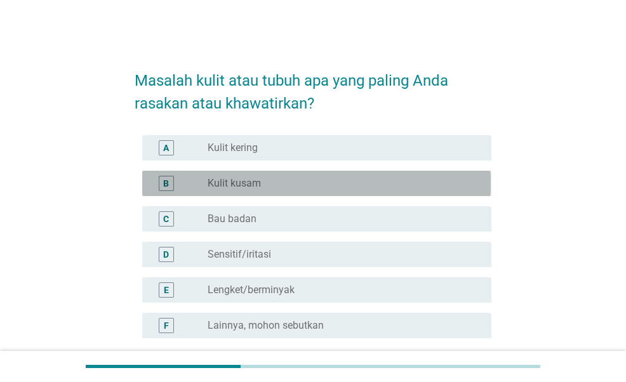
click at [305, 189] on div "radio_button_unchecked Kulit kusam" at bounding box center [340, 183] width 264 height 13
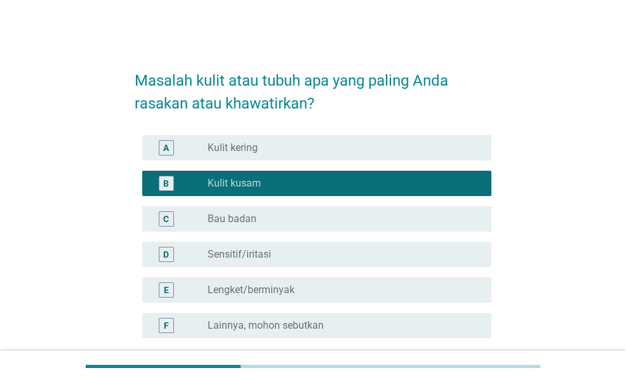
scroll to position [33, 0]
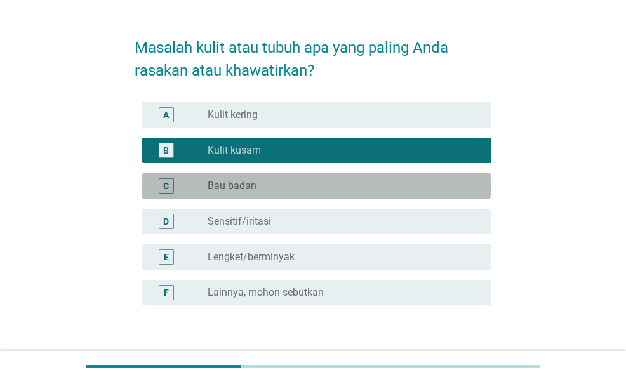
click at [305, 189] on div "radio_button_unchecked Bau badan" at bounding box center [340, 186] width 264 height 13
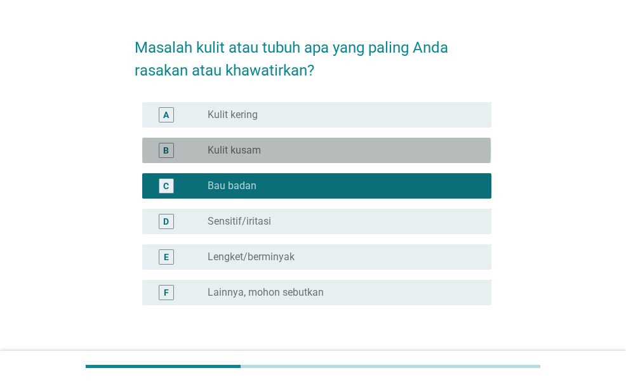
click at [305, 157] on div "radio_button_unchecked Kulit kusam" at bounding box center [345, 150] width 274 height 15
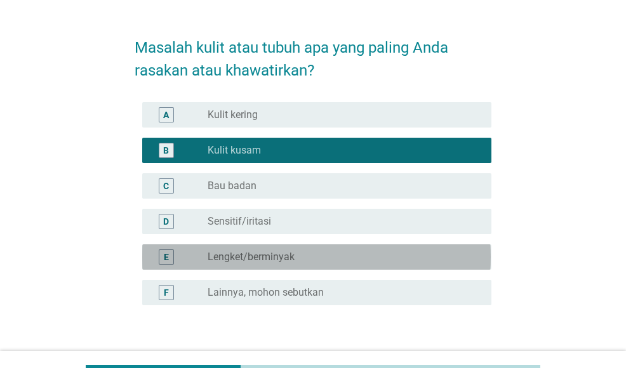
click at [310, 247] on div "E radio_button_unchecked Lengket/berminyak" at bounding box center [316, 256] width 349 height 25
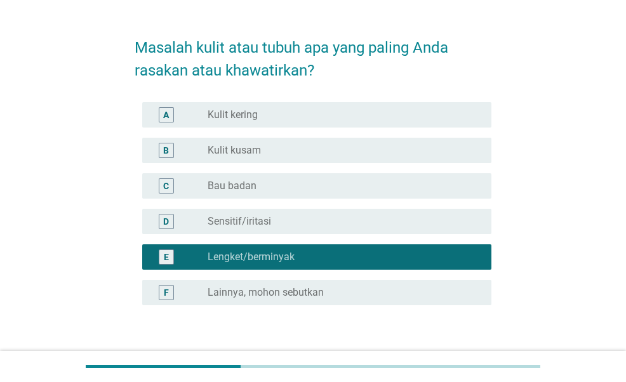
scroll to position [74, 0]
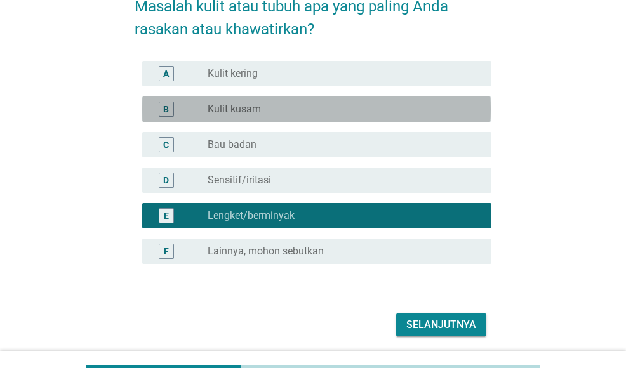
click at [325, 116] on div "radio_button_unchecked Kulit kusam" at bounding box center [345, 109] width 274 height 15
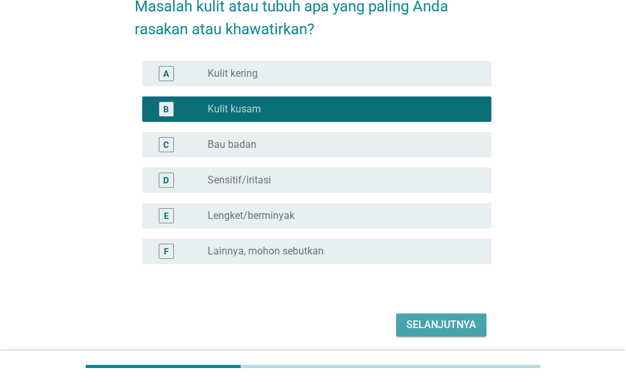
click at [462, 325] on div "Selanjutnya" at bounding box center [441, 325] width 70 height 15
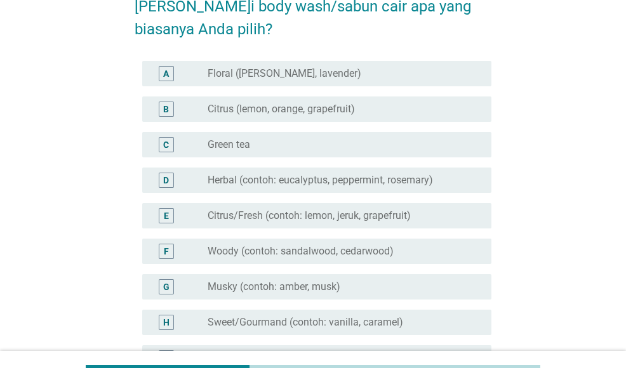
scroll to position [0, 0]
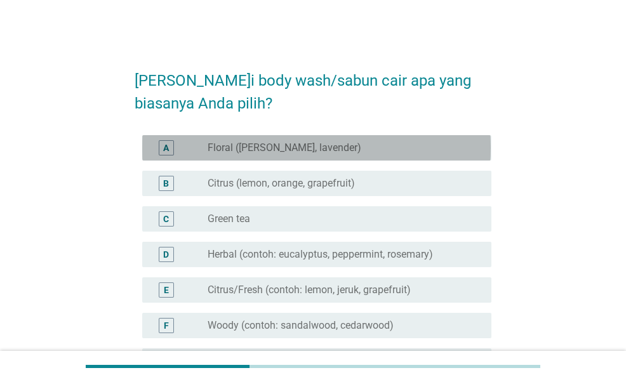
click at [395, 149] on div "radio_button_unchecked Floral ([PERSON_NAME], lavender)" at bounding box center [340, 148] width 264 height 13
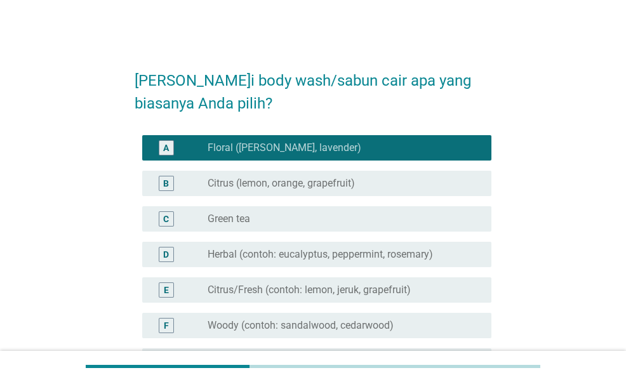
click at [393, 170] on div "B radio_button_unchecked Citrus (lemon, orange, grapefruit)" at bounding box center [313, 184] width 356 height 36
click at [393, 175] on div "B radio_button_unchecked Citrus (lemon, orange, grapefruit)" at bounding box center [316, 183] width 349 height 25
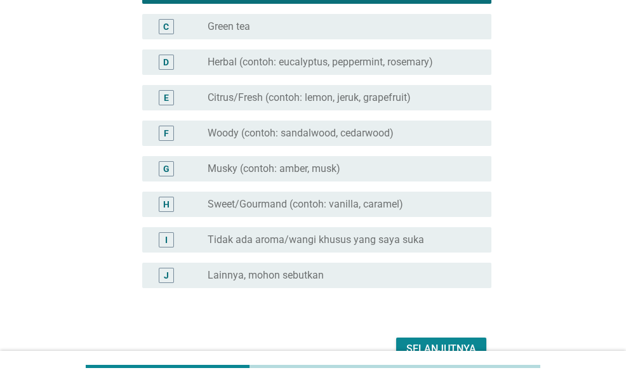
scroll to position [257, 0]
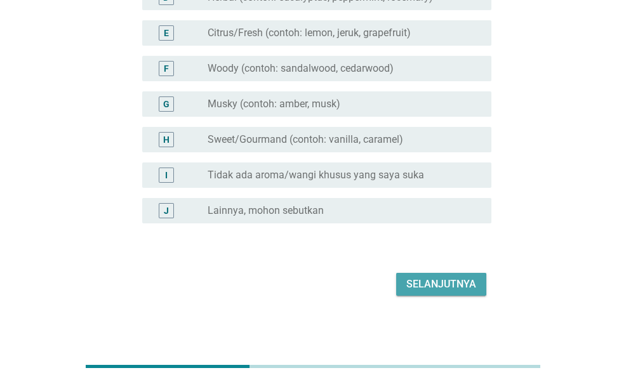
click at [437, 287] on div "Selanjutnya" at bounding box center [441, 284] width 70 height 15
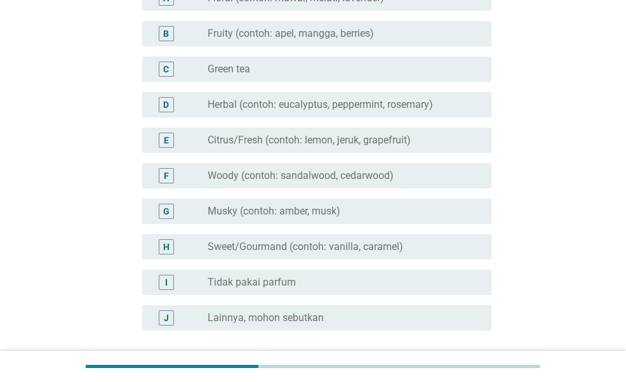
scroll to position [173, 0]
click at [358, 246] on label "Sweet/Gourmand (contoh: vanilla, caramel)" at bounding box center [306, 246] width 196 height 13
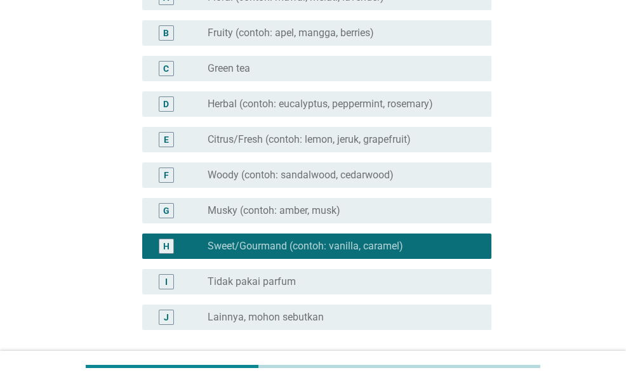
scroll to position [285, 0]
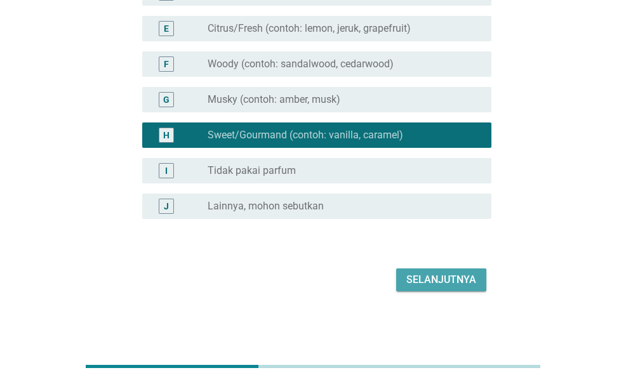
click at [415, 278] on div "Selanjutnya" at bounding box center [441, 279] width 70 height 15
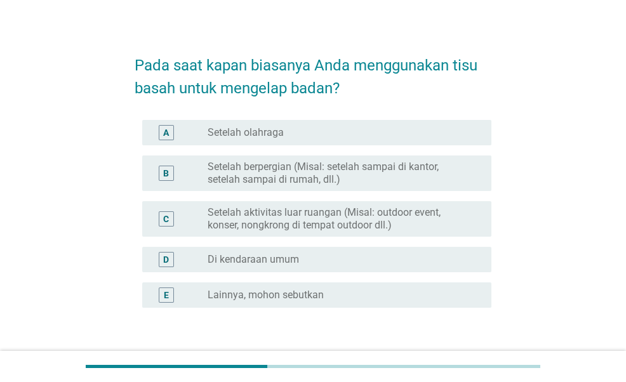
scroll to position [19, 0]
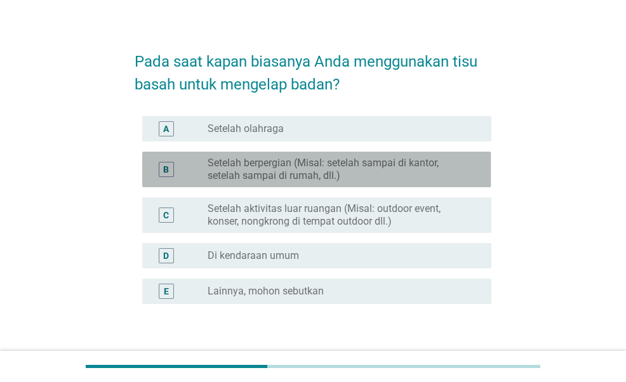
click at [368, 166] on label "Setelah berpergian (Misal: setelah sampai di kantor, setelah sampai di rumah, d…" at bounding box center [340, 169] width 264 height 25
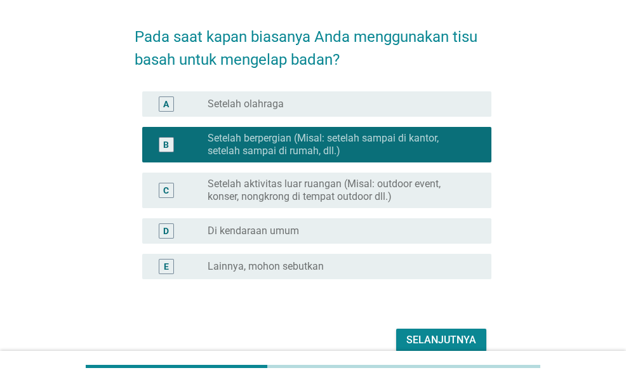
scroll to position [44, 0]
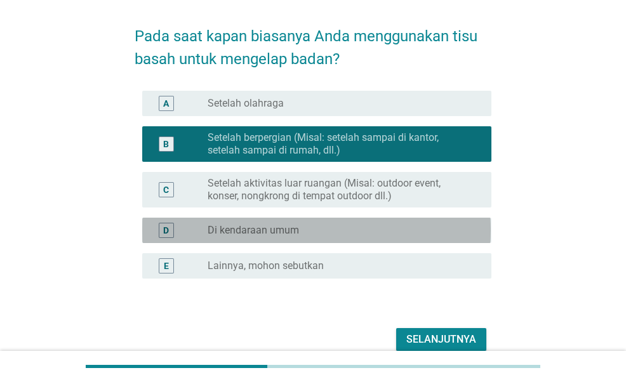
click at [361, 225] on div "radio_button_unchecked Di kendaraan umum" at bounding box center [340, 230] width 264 height 13
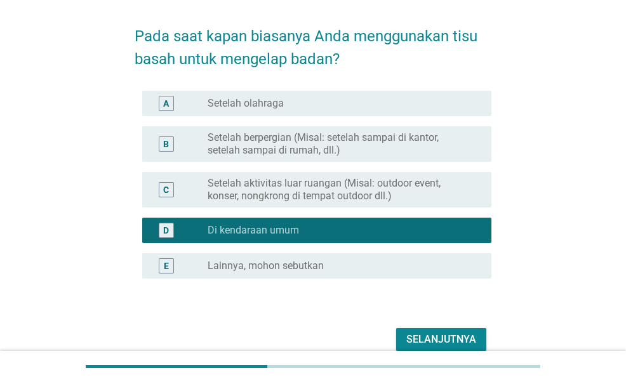
scroll to position [74, 0]
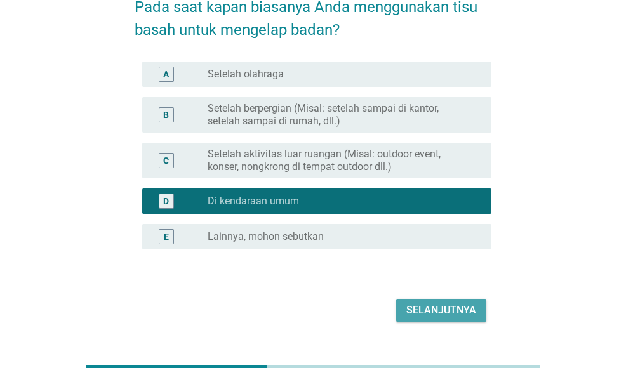
click at [428, 304] on div "Selanjutnya" at bounding box center [441, 310] width 70 height 15
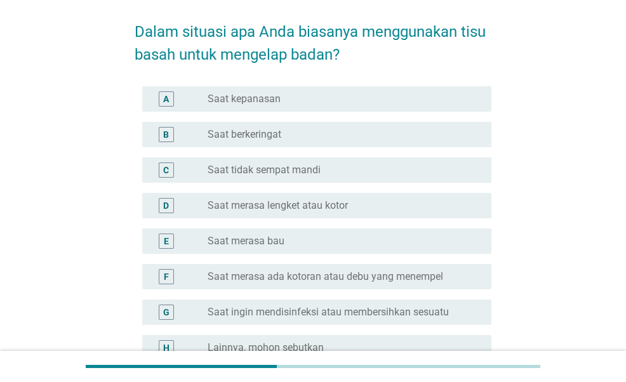
scroll to position [50, 0]
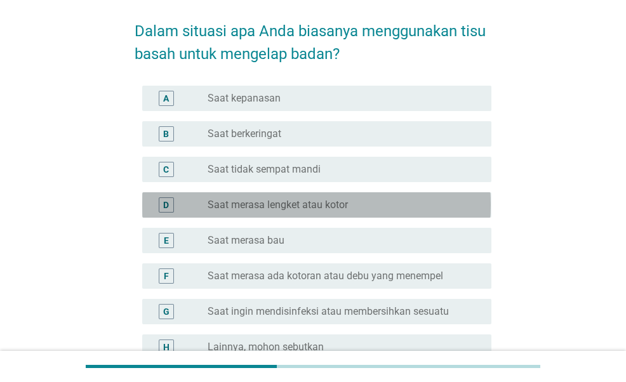
click at [319, 197] on div "radio_button_unchecked Saat merasa lengket atau kotor" at bounding box center [345, 204] width 274 height 15
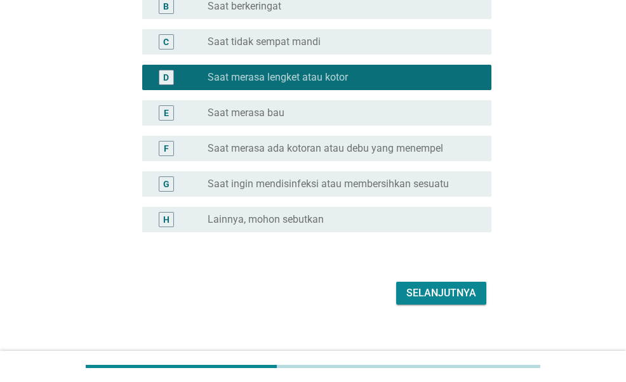
scroll to position [181, 0]
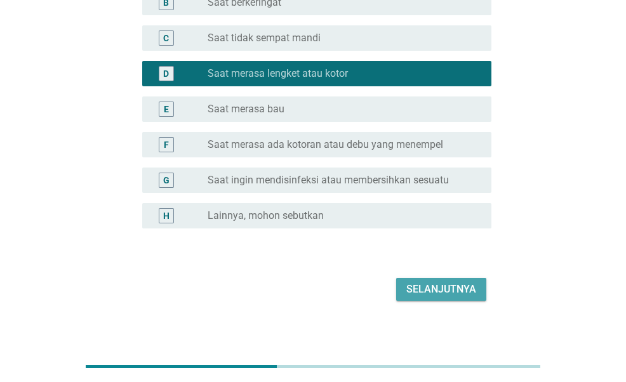
click at [408, 288] on div "Selanjutnya" at bounding box center [441, 289] width 70 height 15
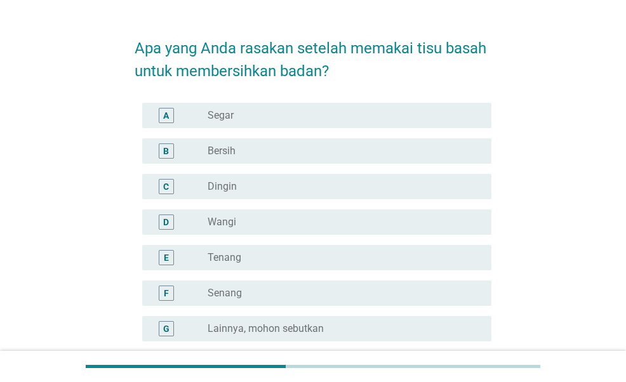
scroll to position [33, 0]
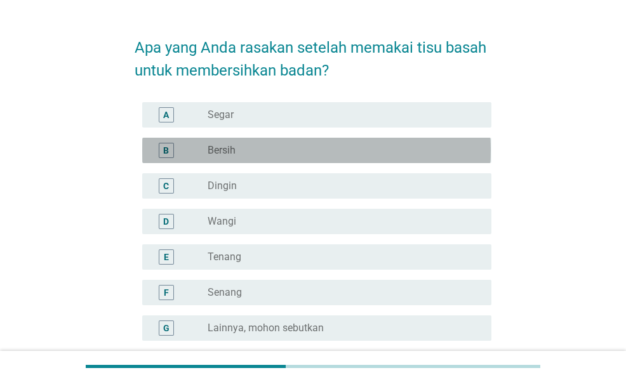
click at [340, 153] on div "radio_button_unchecked Bersih" at bounding box center [340, 150] width 264 height 13
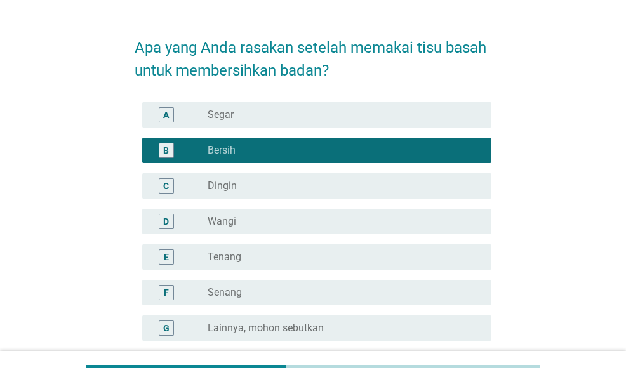
scroll to position [155, 0]
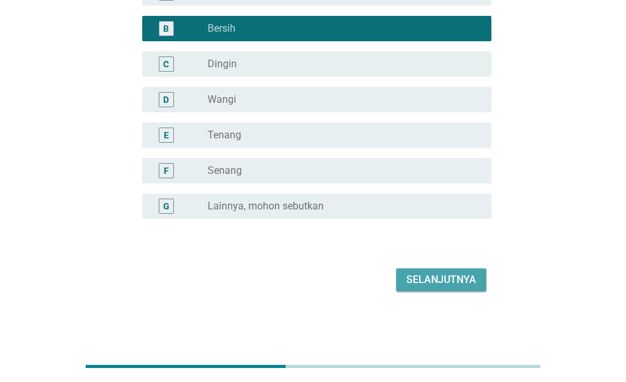
click at [424, 278] on div "Selanjutnya" at bounding box center [441, 279] width 70 height 15
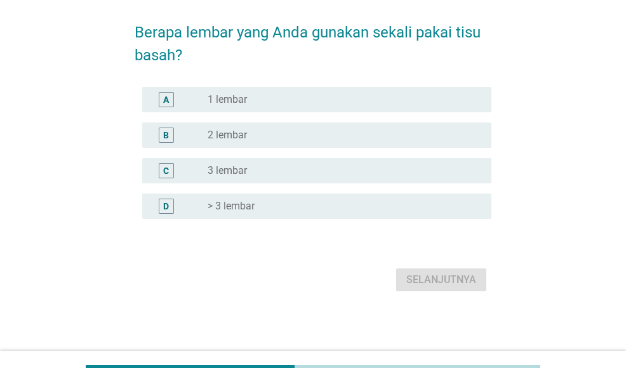
scroll to position [0, 0]
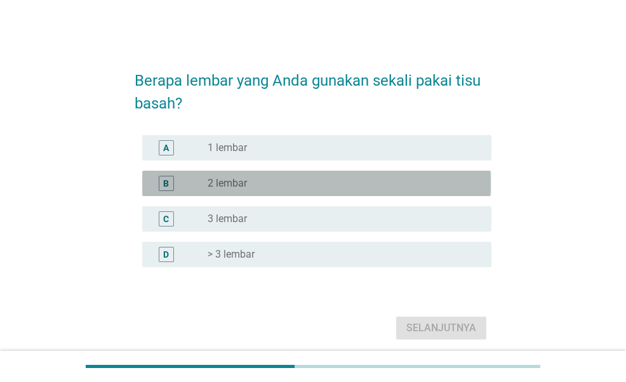
click at [311, 180] on div "radio_button_unchecked 2 lembar" at bounding box center [340, 183] width 264 height 13
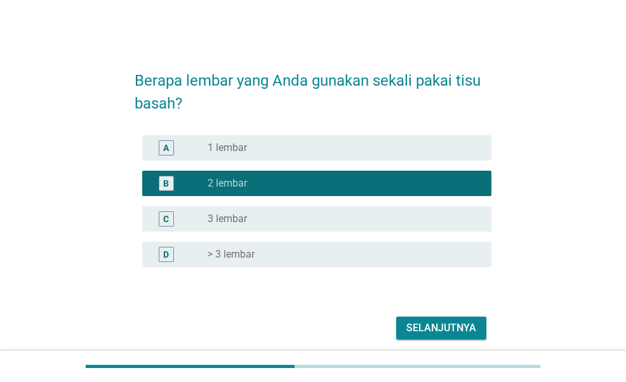
click at [316, 210] on div "C radio_button_unchecked 3 lembar" at bounding box center [316, 218] width 349 height 25
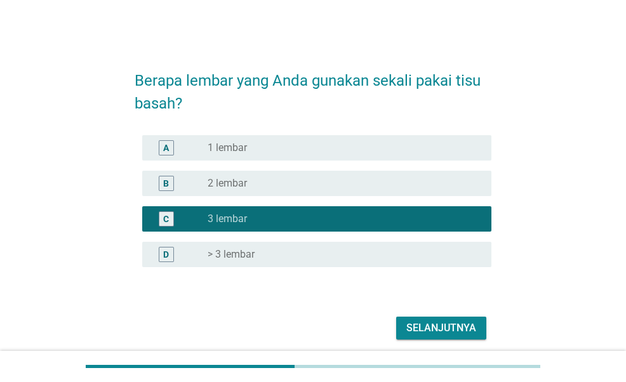
scroll to position [38, 0]
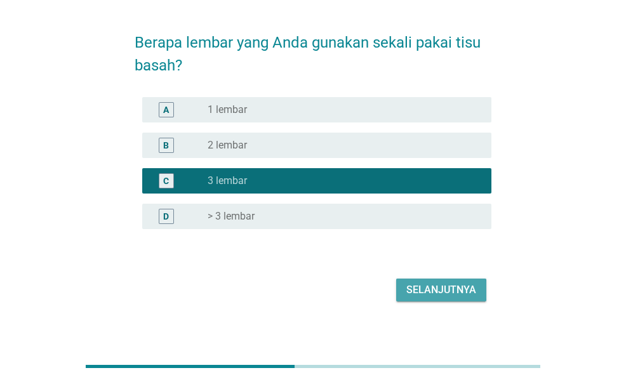
click at [412, 288] on div "Selanjutnya" at bounding box center [441, 290] width 70 height 15
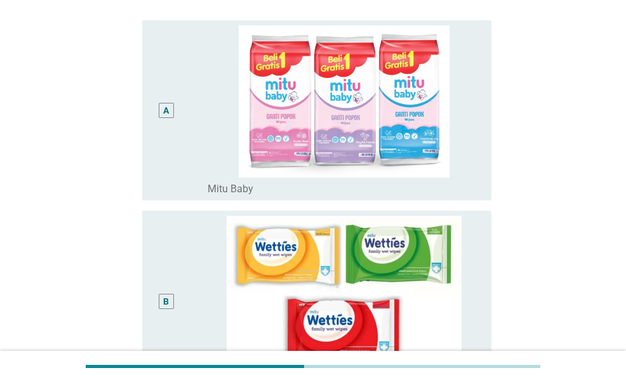
scroll to position [0, 0]
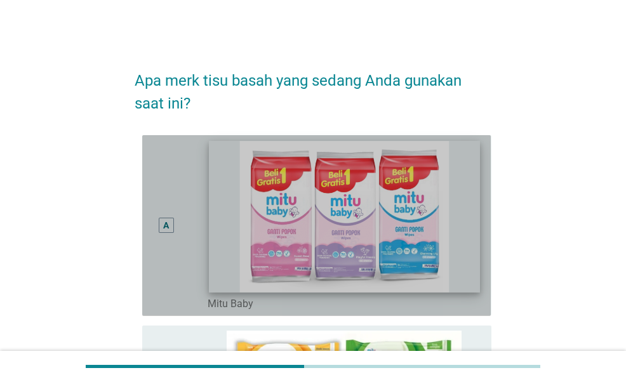
click at [459, 232] on img at bounding box center [344, 216] width 271 height 151
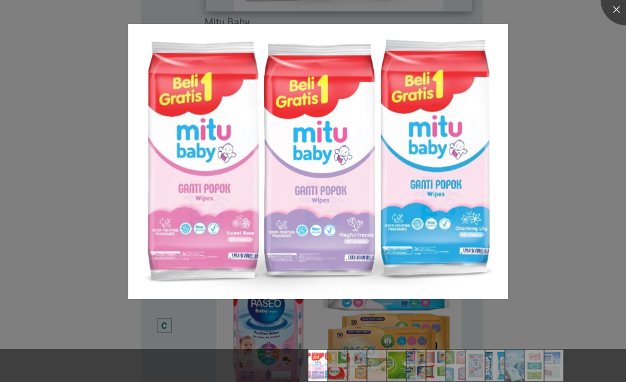
scroll to position [300, 0]
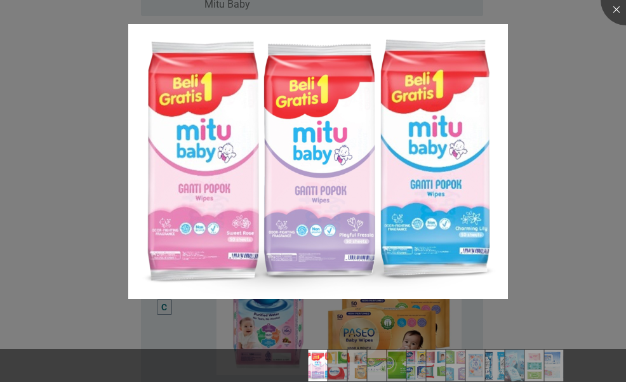
click at [599, 93] on div at bounding box center [313, 191] width 626 height 382
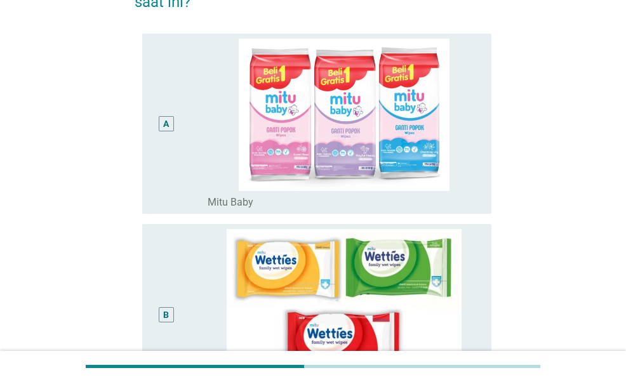
scroll to position [0, 0]
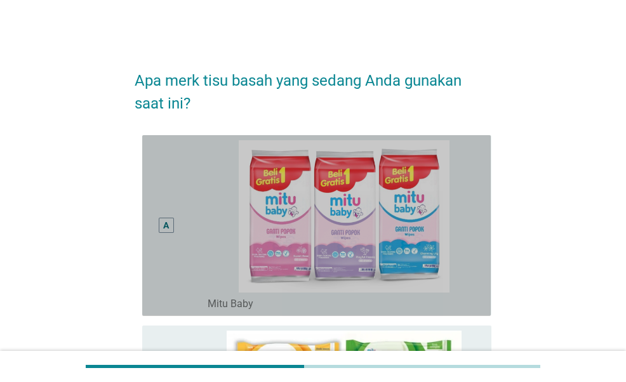
click at [184, 190] on div "A" at bounding box center [179, 225] width 55 height 171
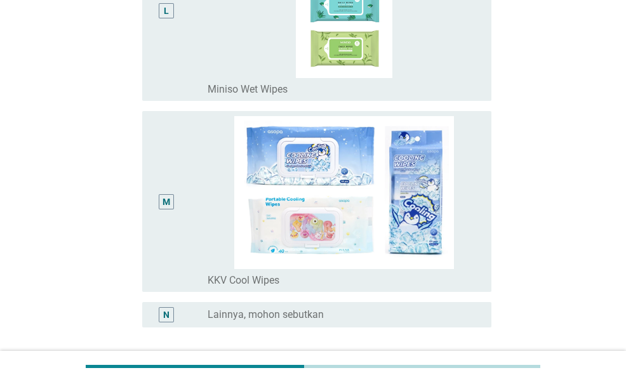
scroll to position [2411, 0]
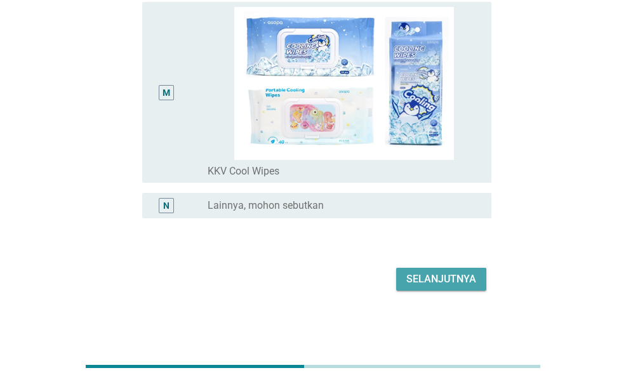
click at [438, 280] on div "Selanjutnya" at bounding box center [441, 279] width 70 height 15
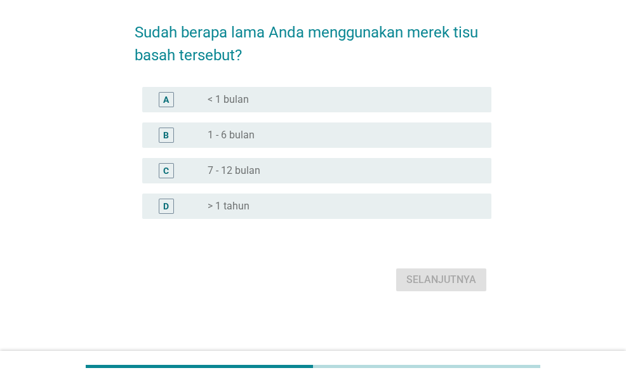
scroll to position [0, 0]
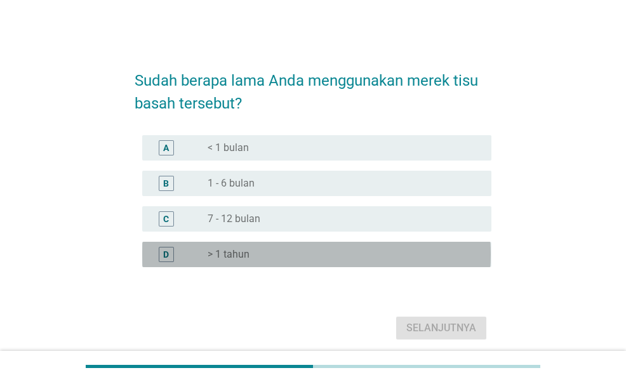
click at [305, 255] on div "radio_button_unchecked > 1 tahun" at bounding box center [340, 254] width 264 height 13
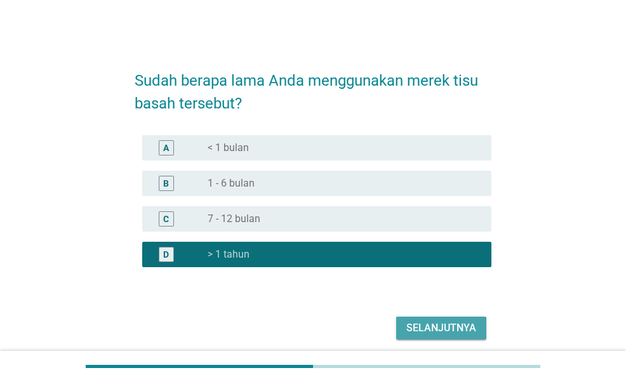
click at [417, 328] on div "Selanjutnya" at bounding box center [441, 328] width 70 height 15
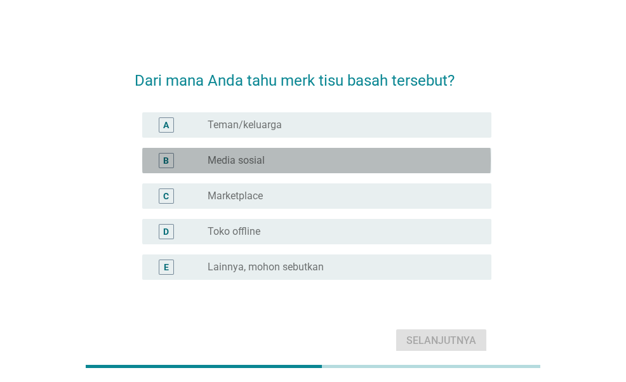
click at [269, 161] on div "radio_button_unchecked Media sosial" at bounding box center [340, 160] width 264 height 13
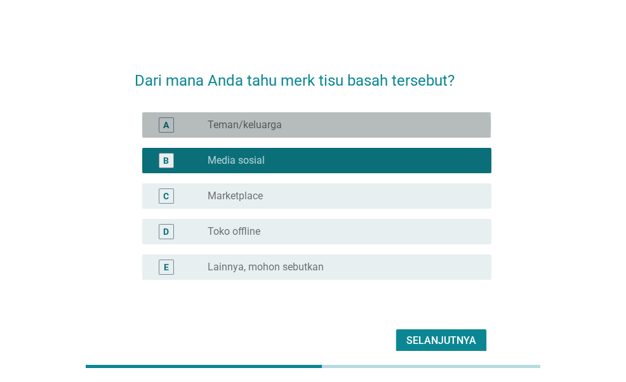
click at [276, 124] on label "Teman/keluarga" at bounding box center [245, 125] width 74 height 13
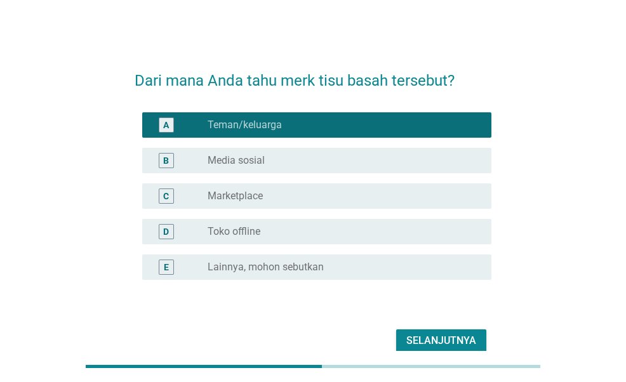
click at [434, 338] on div "Selanjutnya" at bounding box center [441, 340] width 70 height 15
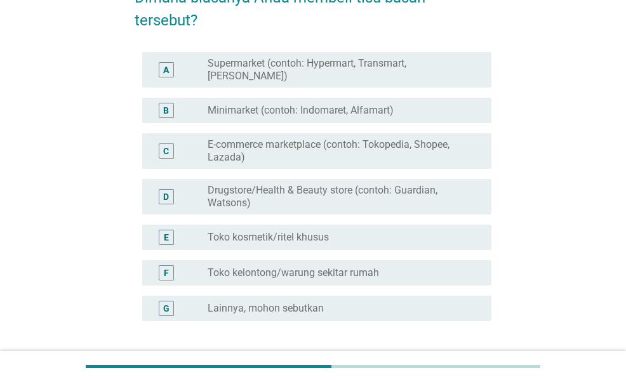
scroll to position [84, 0]
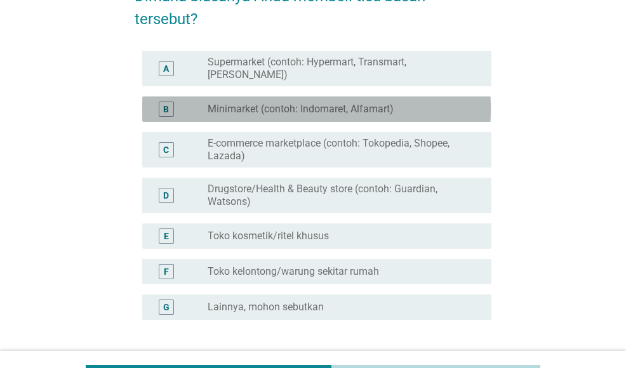
click at [372, 103] on label "Minimarket (contoh: Indomaret, Alfamart)" at bounding box center [301, 109] width 186 height 13
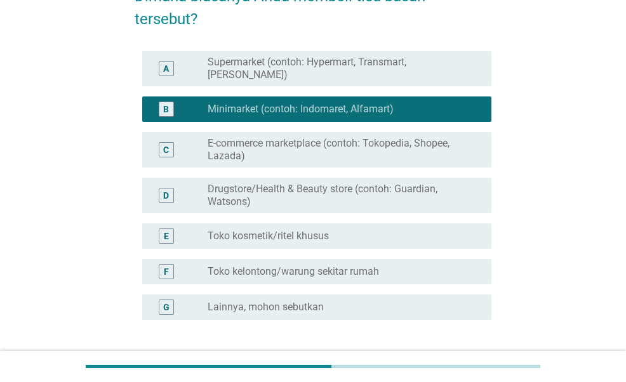
scroll to position [175, 0]
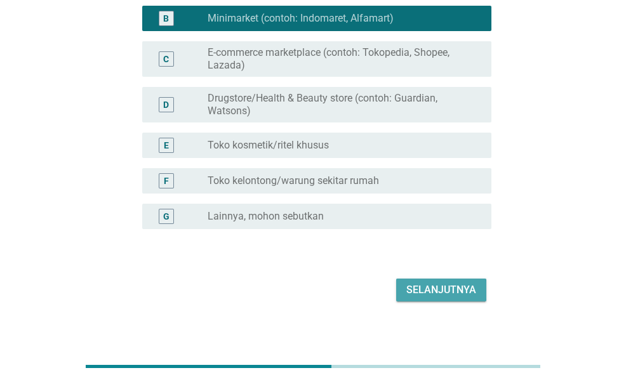
click at [429, 283] on div "Selanjutnya" at bounding box center [441, 290] width 70 height 15
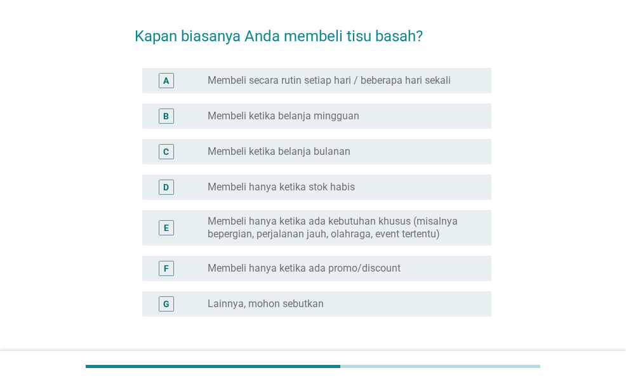
scroll to position [50, 0]
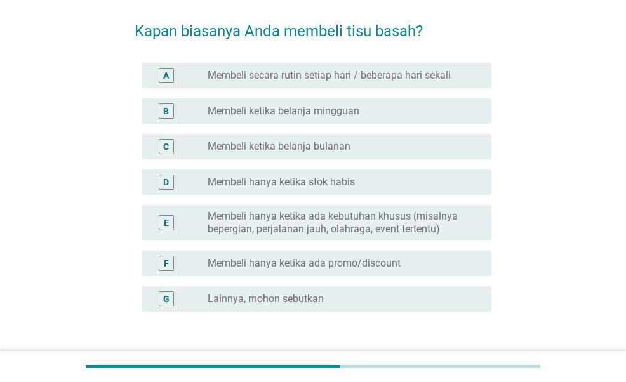
click at [376, 109] on div "radio_button_unchecked Membeli ketika belanja mingguan" at bounding box center [340, 111] width 264 height 13
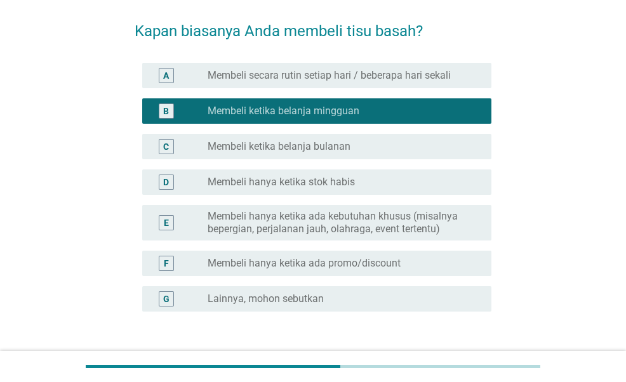
scroll to position [105, 0]
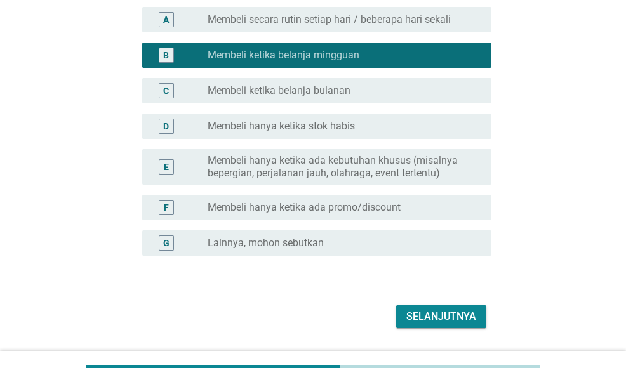
click at [373, 117] on div "D radio_button_unchecked Membeli hanya ketika stok habis" at bounding box center [316, 126] width 349 height 25
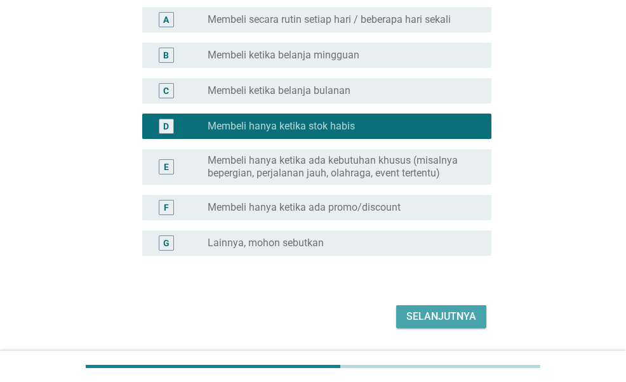
click at [428, 305] on button "Selanjutnya" at bounding box center [441, 316] width 90 height 23
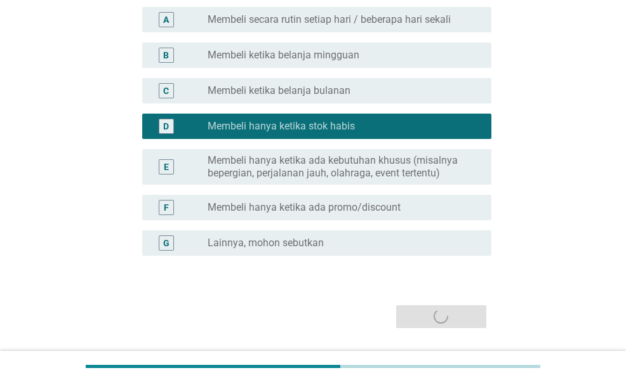
scroll to position [0, 0]
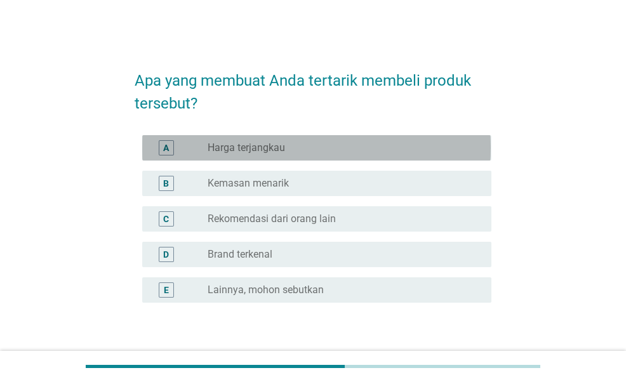
click at [331, 145] on div "radio_button_unchecked Harga terjangkau" at bounding box center [340, 148] width 264 height 13
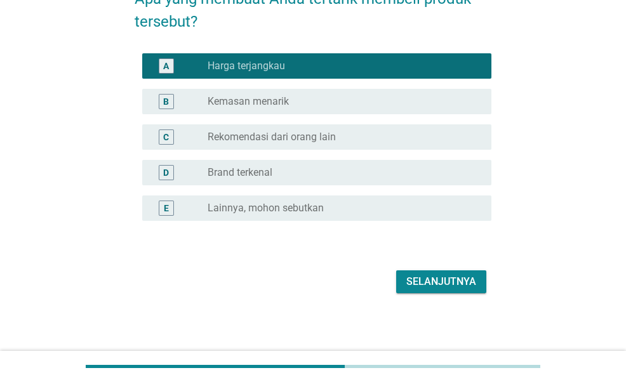
scroll to position [84, 0]
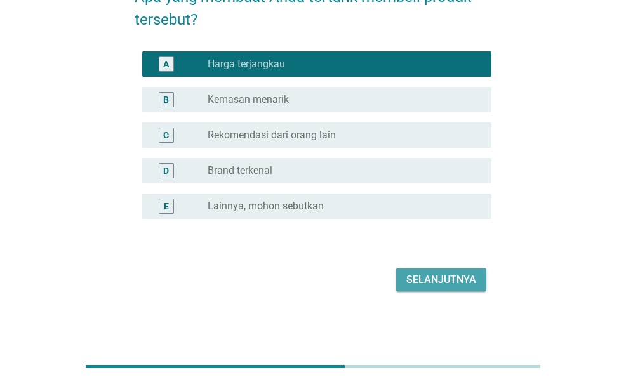
click at [436, 274] on div "Selanjutnya" at bounding box center [441, 279] width 70 height 15
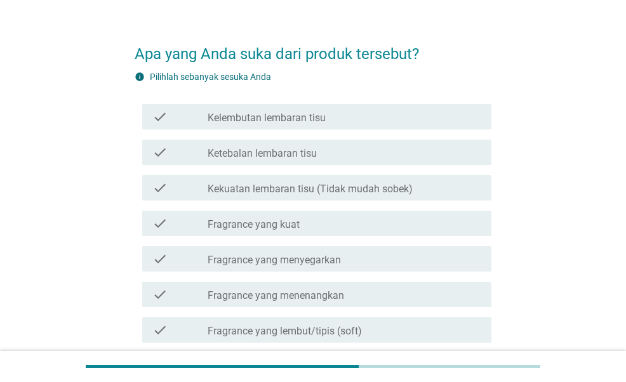
scroll to position [30, 0]
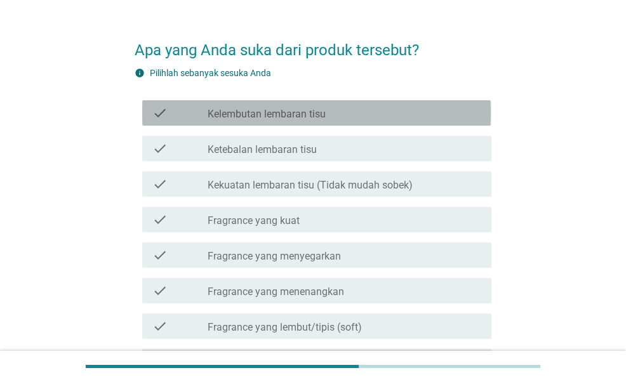
click at [354, 112] on div "check_box_outline_blank Kelembutan lembaran tisu" at bounding box center [345, 112] width 274 height 15
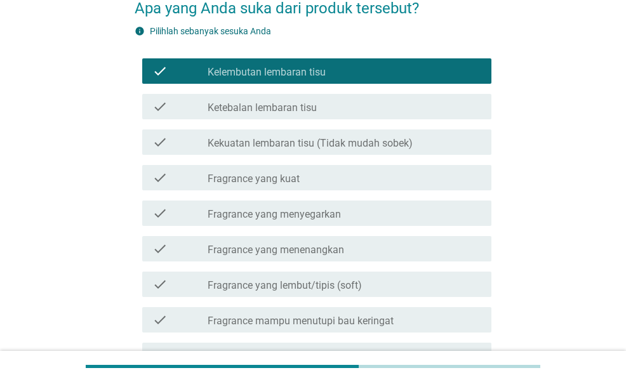
scroll to position [80, 0]
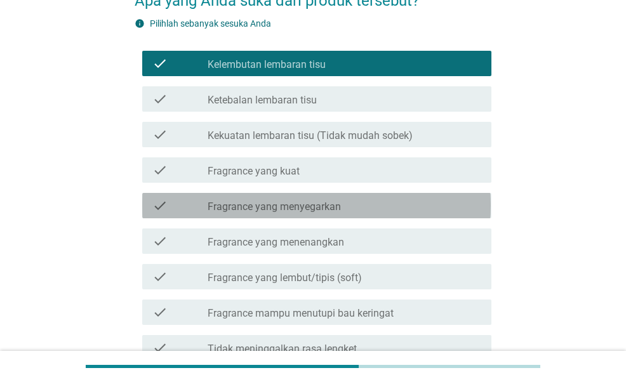
click at [329, 198] on div "check_box_outline_blank Fragrance yang menyegarkan" at bounding box center [345, 205] width 274 height 15
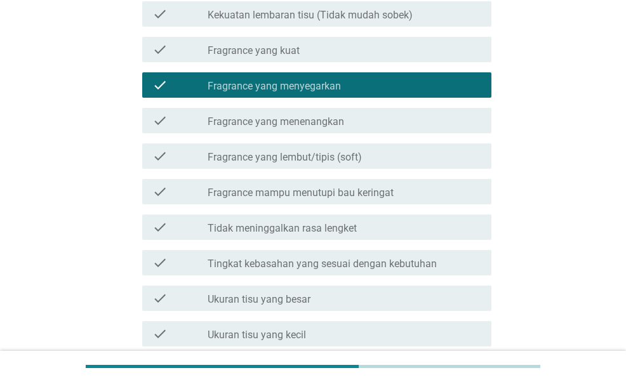
scroll to position [210, 0]
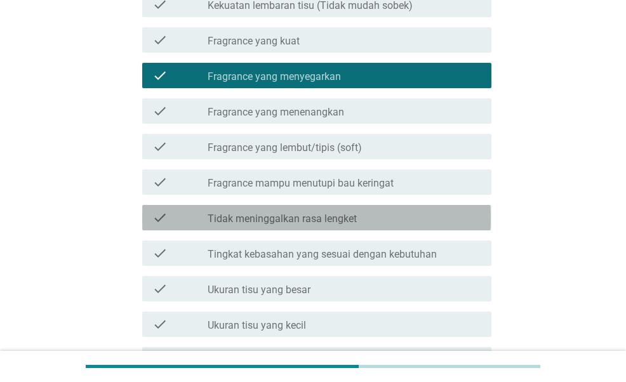
click at [328, 215] on label "Tidak meninggalkan rasa lengket" at bounding box center [282, 219] width 149 height 13
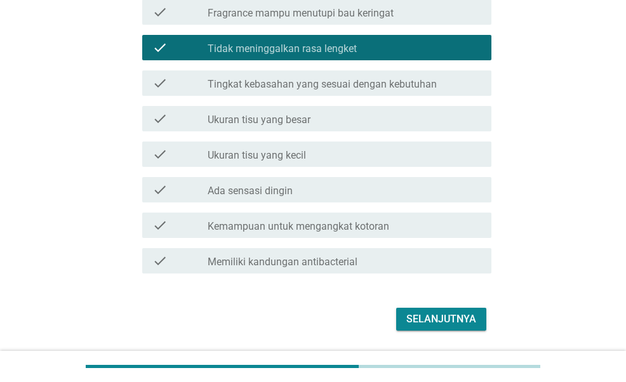
scroll to position [420, 0]
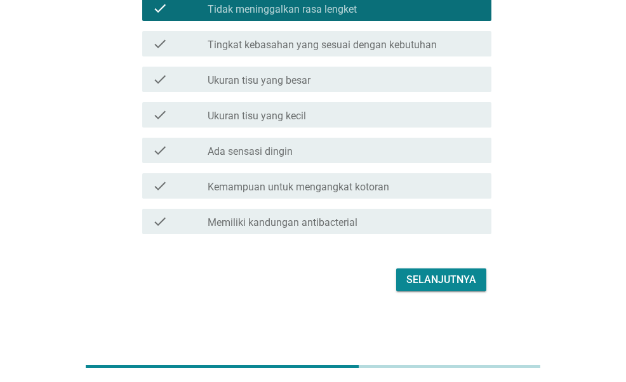
click at [430, 279] on div "Selanjutnya" at bounding box center [441, 279] width 70 height 15
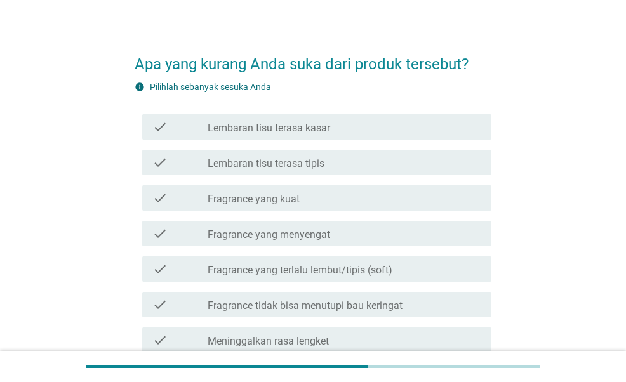
scroll to position [278, 0]
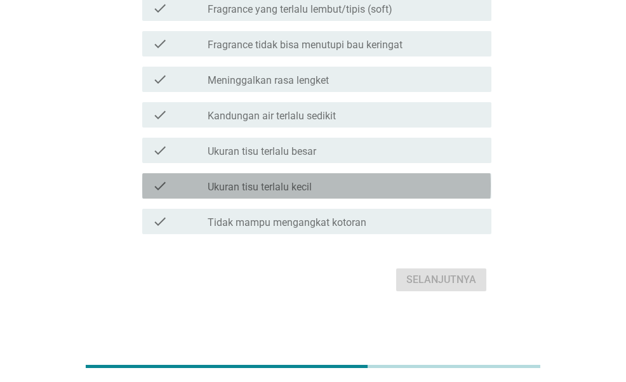
click at [326, 187] on div "check_box_outline_blank Ukuran tisu terlalu kecil" at bounding box center [345, 185] width 274 height 15
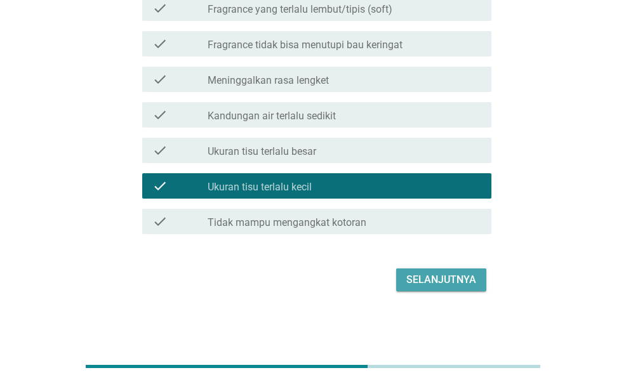
click at [432, 285] on div "Selanjutnya" at bounding box center [441, 279] width 70 height 15
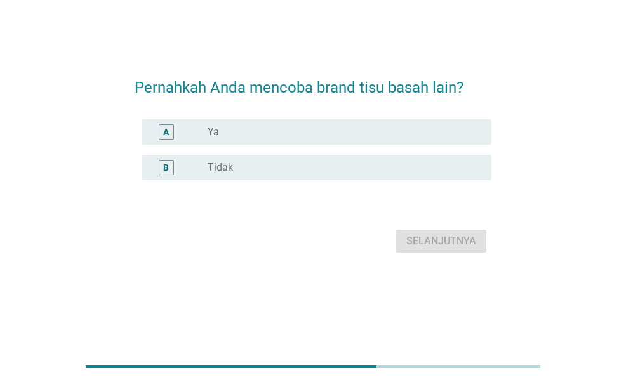
scroll to position [0, 0]
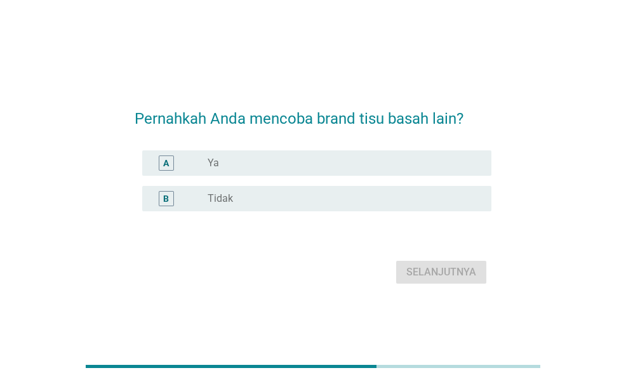
click at [385, 163] on div "radio_button_unchecked Ya" at bounding box center [340, 163] width 264 height 13
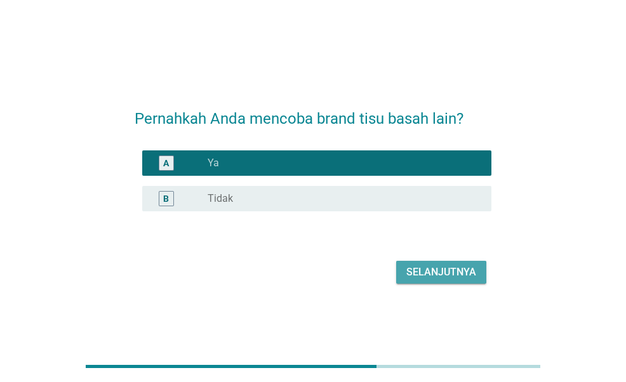
click at [426, 265] on div "Selanjutnya" at bounding box center [441, 272] width 70 height 15
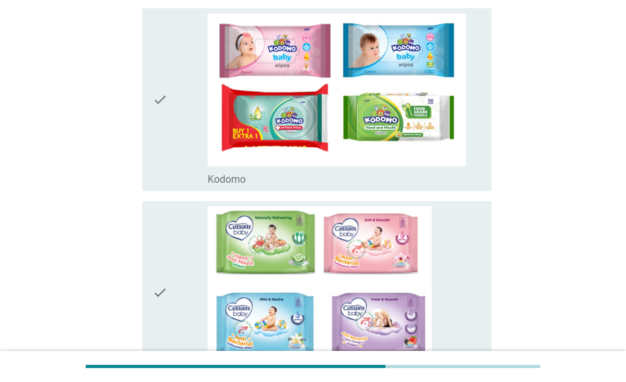
scroll to position [1273, 0]
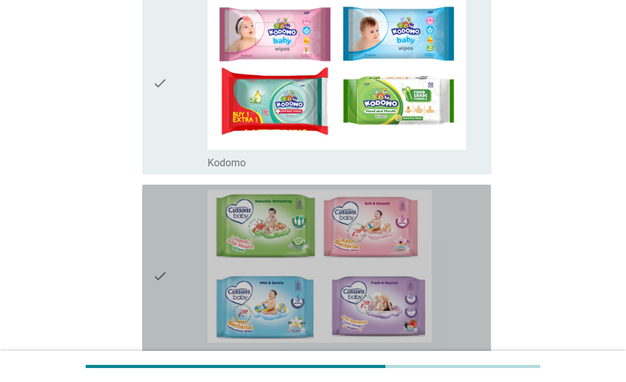
click at [168, 252] on icon "check" at bounding box center [159, 276] width 15 height 173
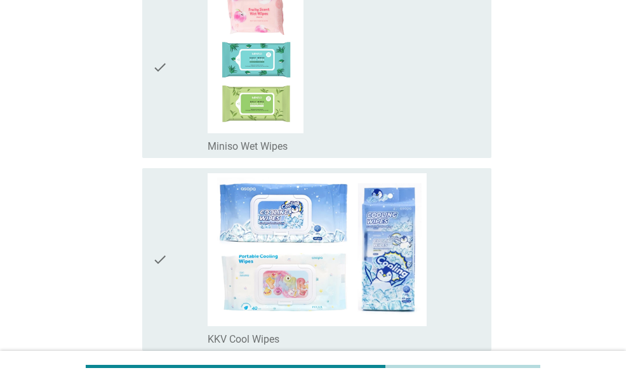
scroll to position [2416, 0]
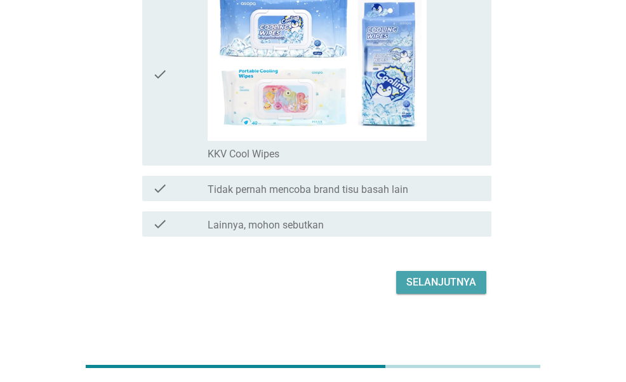
click at [434, 287] on button "Selanjutnya" at bounding box center [441, 282] width 90 height 23
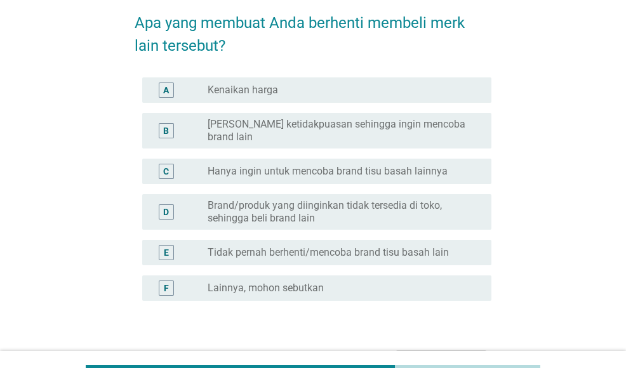
scroll to position [62, 0]
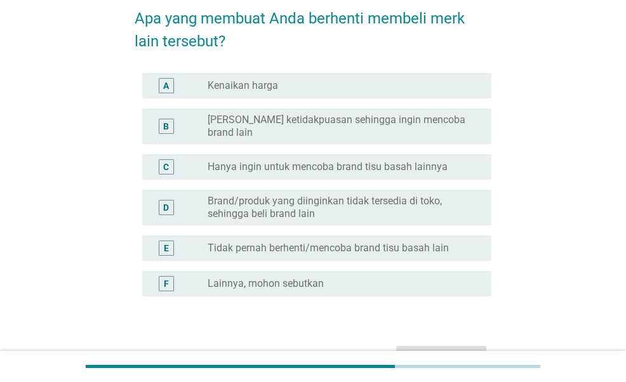
click at [312, 154] on div "C radio_button_unchecked Hanya ingin untuk mencoba brand tisu basah lainnya" at bounding box center [316, 166] width 349 height 25
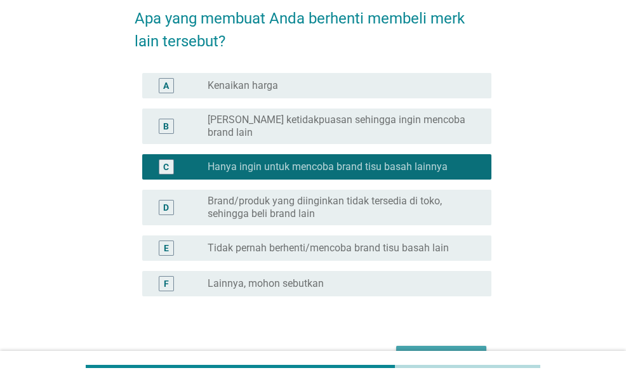
click at [427, 350] on div "Selanjutnya" at bounding box center [441, 357] width 70 height 15
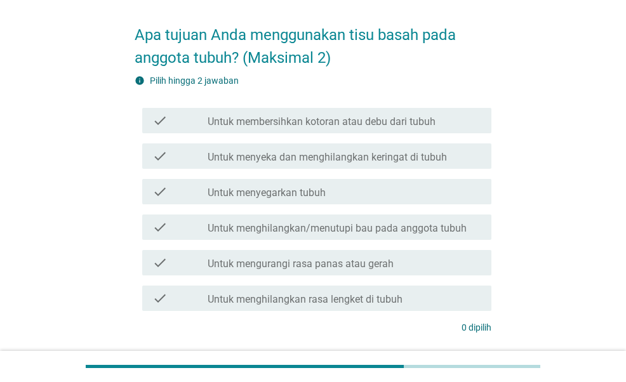
scroll to position [49, 0]
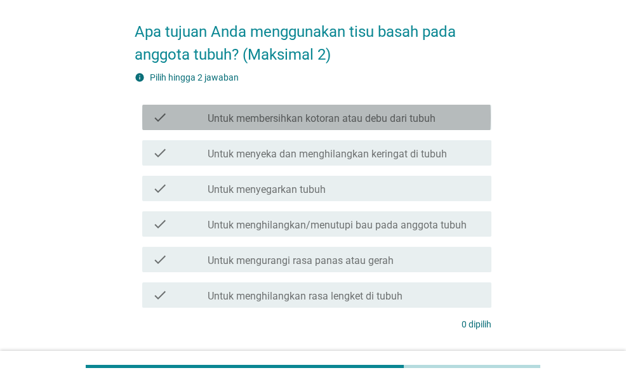
click at [368, 117] on label "Untuk membersihkan kotoran atau debu dari tubuh" at bounding box center [322, 118] width 228 height 13
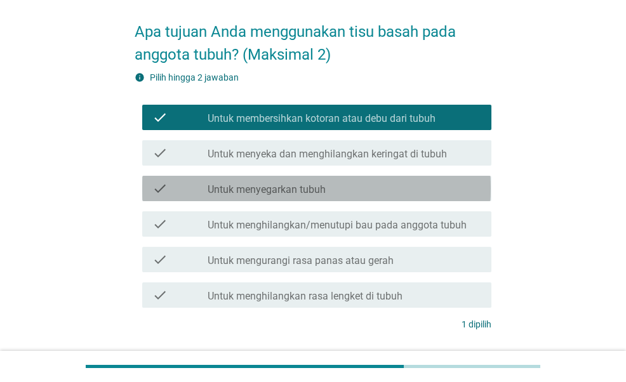
click at [367, 184] on div "check_box_outline_blank Untuk menyegarkan tubuh" at bounding box center [345, 188] width 274 height 15
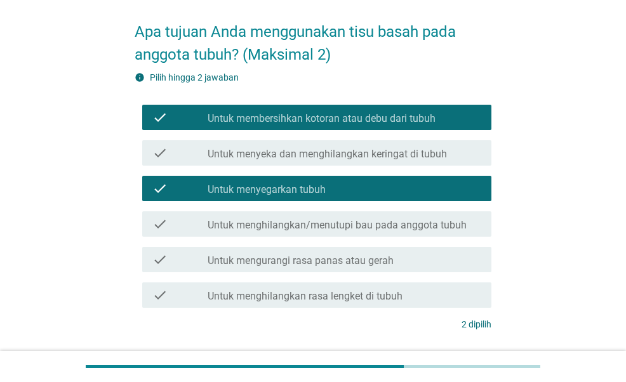
scroll to position [141, 0]
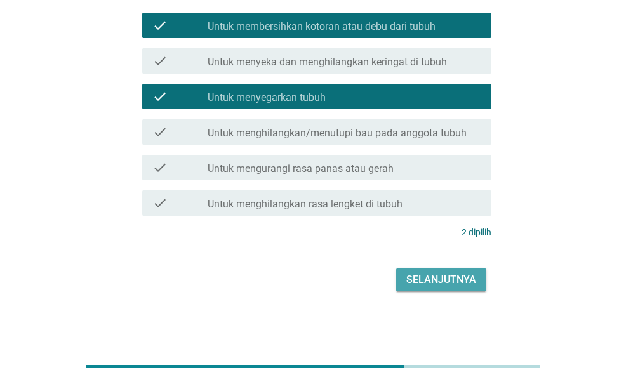
click at [460, 290] on button "Selanjutnya" at bounding box center [441, 280] width 90 height 23
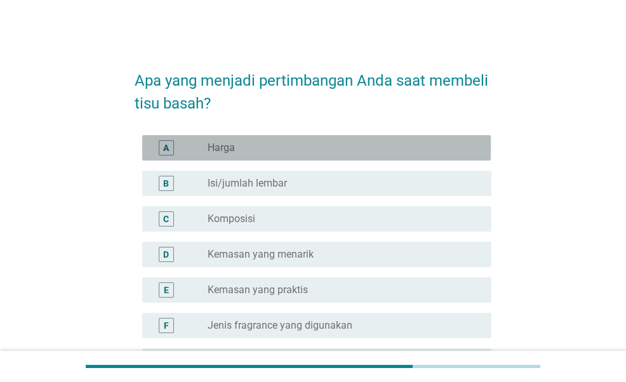
click at [288, 148] on div "radio_button_unchecked Harga" at bounding box center [340, 148] width 264 height 13
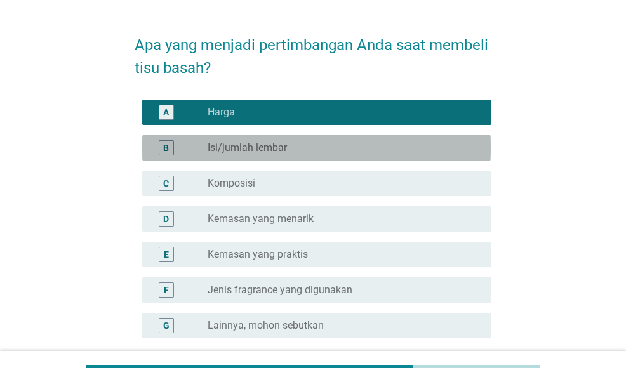
click at [288, 148] on div "radio_button_unchecked Isi/jumlah lembar" at bounding box center [340, 148] width 264 height 13
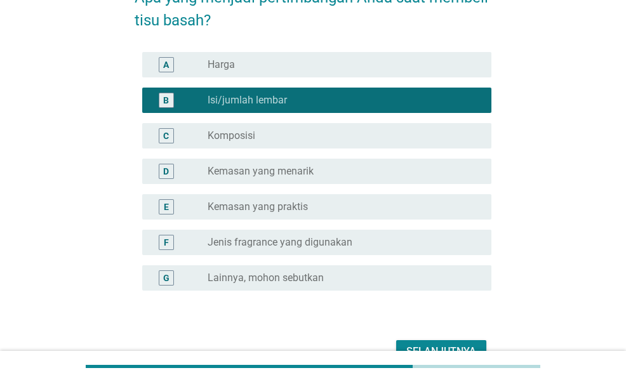
scroll to position [155, 0]
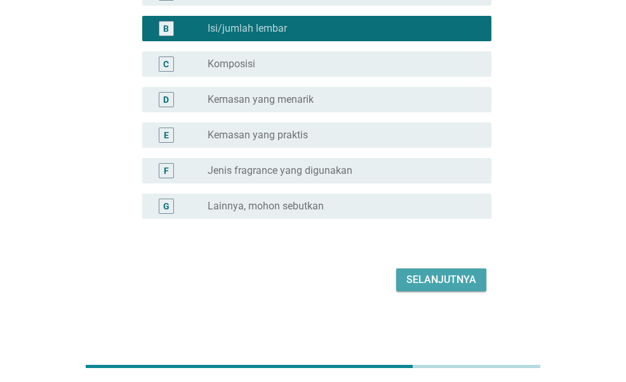
click at [455, 280] on div "Selanjutnya" at bounding box center [441, 279] width 70 height 15
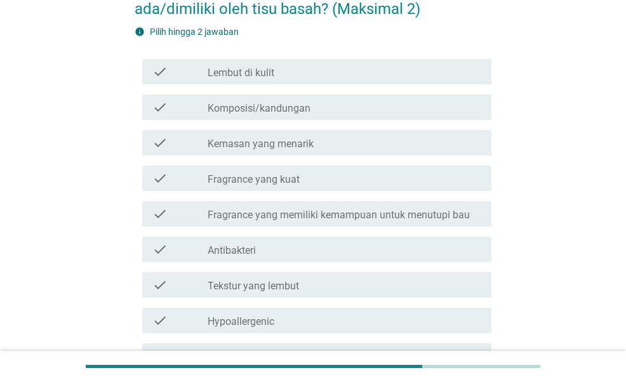
scroll to position [53, 0]
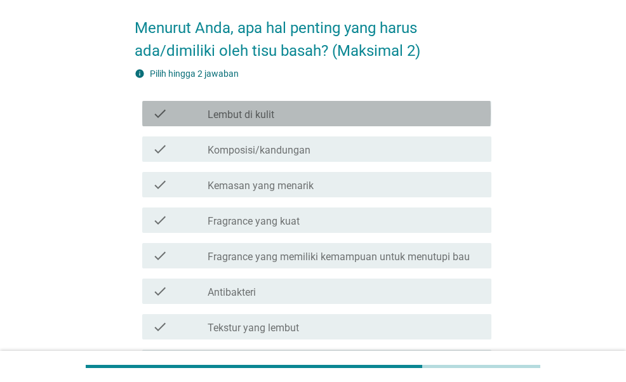
click at [291, 116] on div "check_box_outline_blank Lembut di kulit" at bounding box center [345, 113] width 274 height 15
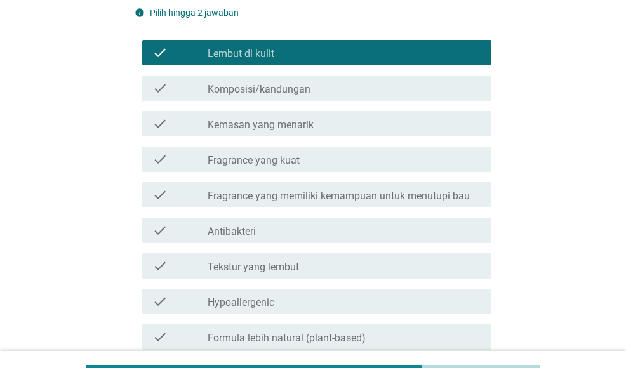
scroll to position [177, 0]
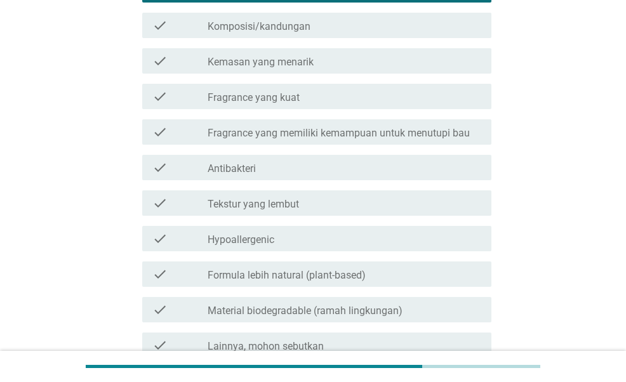
click at [292, 154] on div "check check_box_outline_blank Antibakteri" at bounding box center [313, 168] width 356 height 36
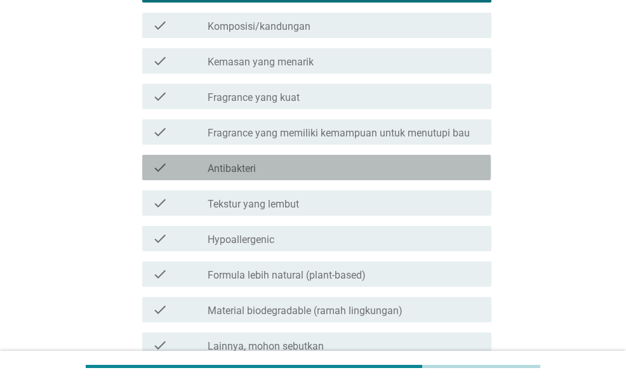
click at [292, 161] on div "check_box_outline_blank Antibakteri" at bounding box center [345, 167] width 274 height 15
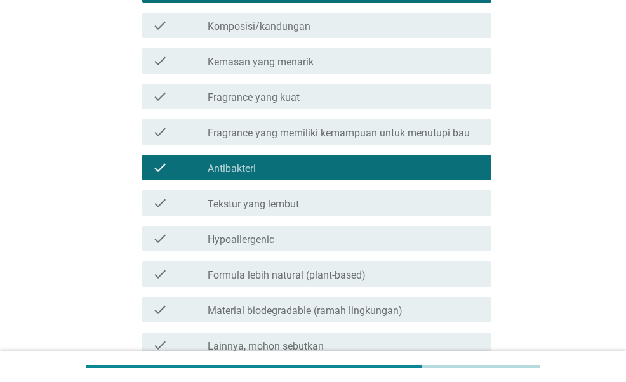
scroll to position [319, 0]
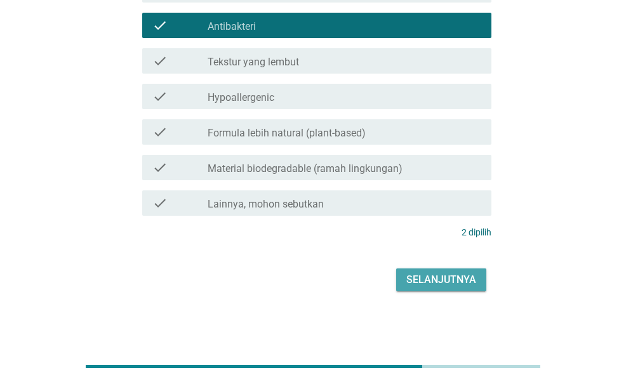
click at [453, 280] on div "Selanjutnya" at bounding box center [441, 279] width 70 height 15
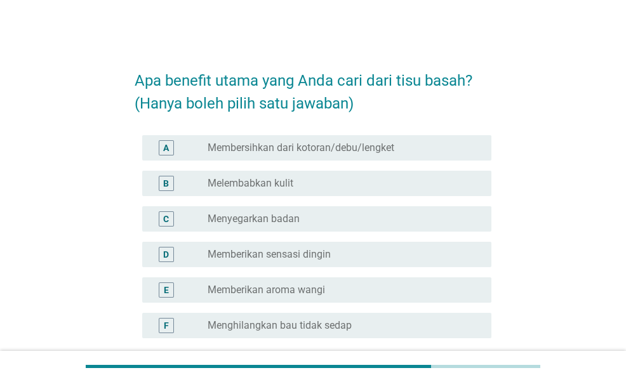
click at [351, 182] on div "radio_button_unchecked Melembabkan kulit" at bounding box center [340, 183] width 264 height 13
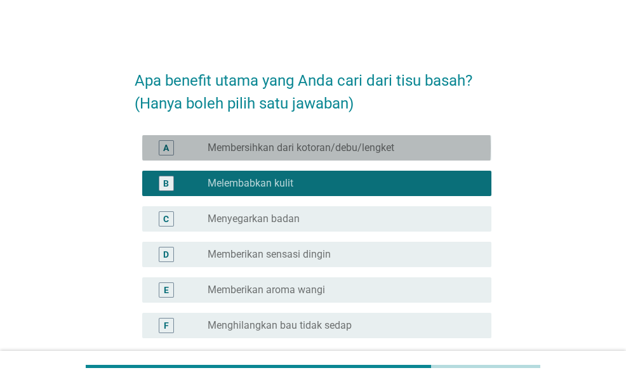
click at [348, 153] on label "Membersihkan dari kotoran/debu/lengket" at bounding box center [301, 148] width 187 height 13
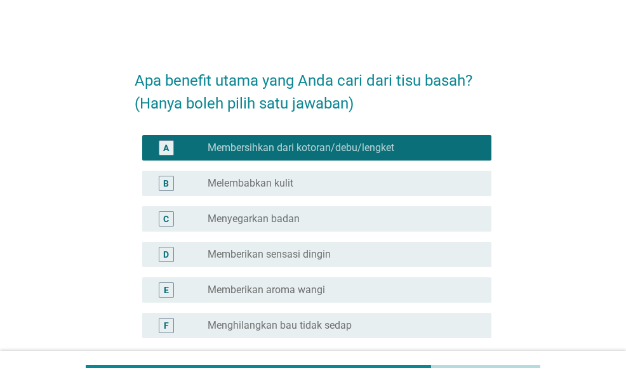
scroll to position [119, 0]
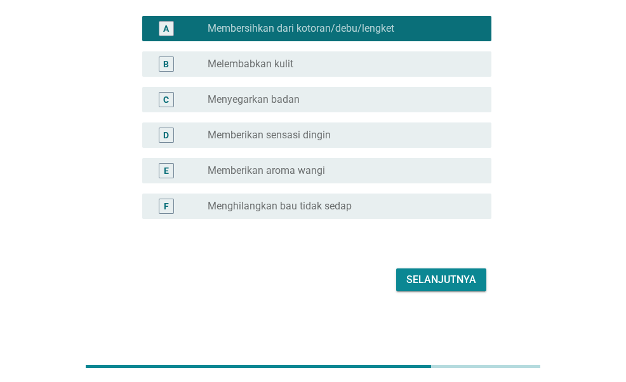
click at [427, 272] on div "Selanjutnya" at bounding box center [441, 279] width 70 height 15
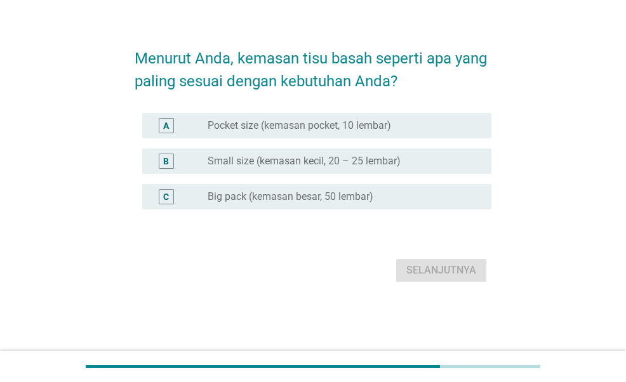
scroll to position [0, 0]
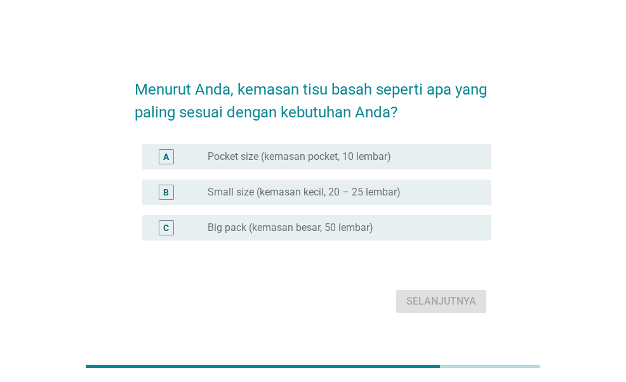
click at [367, 197] on label "Small size (kemasan kecil, 20 – 25 lembar)" at bounding box center [304, 192] width 193 height 13
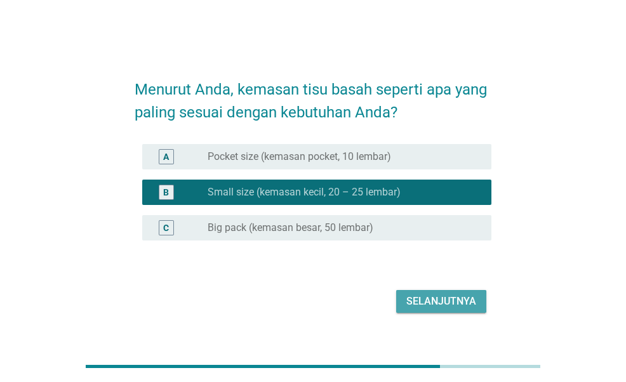
click at [439, 301] on div "Selanjutnya" at bounding box center [441, 301] width 70 height 15
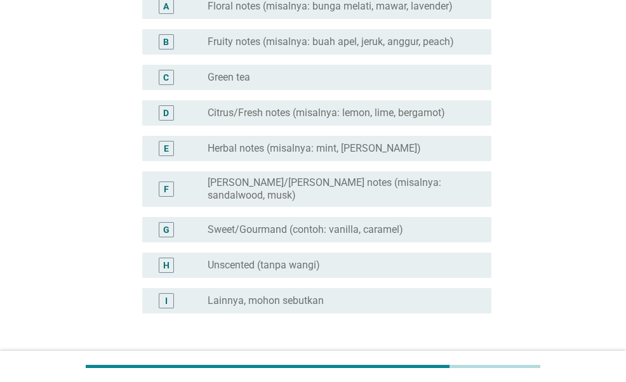
scroll to position [142, 0]
click at [342, 223] on label "Sweet/Gourmand (contoh: vanilla, caramel)" at bounding box center [306, 229] width 196 height 13
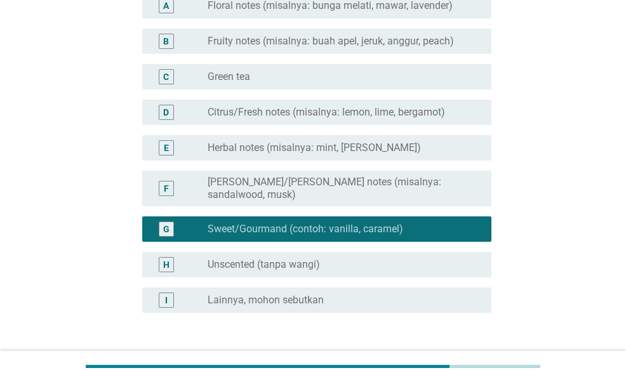
scroll to position [226, 0]
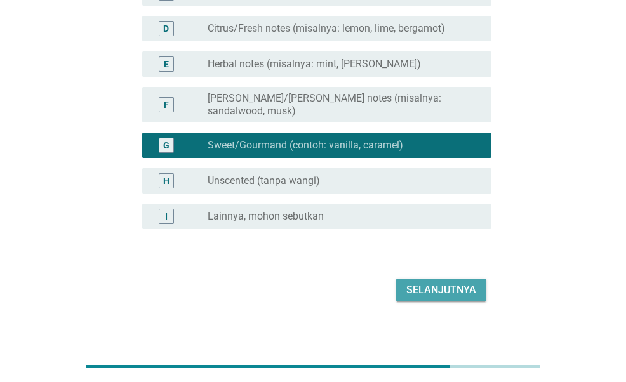
click at [425, 283] on div "Selanjutnya" at bounding box center [441, 290] width 70 height 15
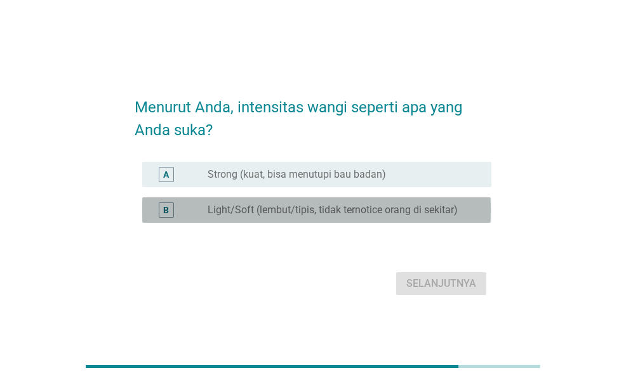
click at [378, 218] on div "B radio_button_unchecked Light/Soft (lembut/tipis, tidak ternotice orang di sek…" at bounding box center [316, 209] width 349 height 25
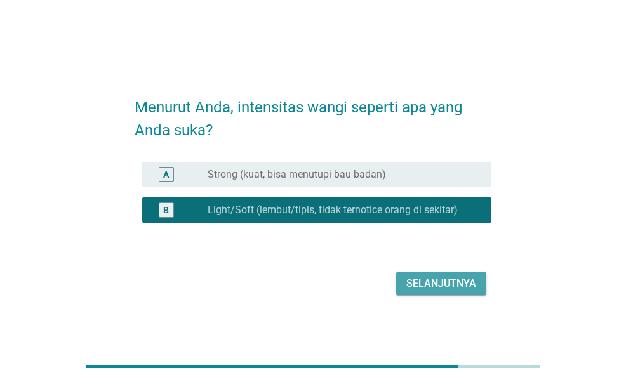
click at [438, 281] on div "Selanjutnya" at bounding box center [441, 283] width 70 height 15
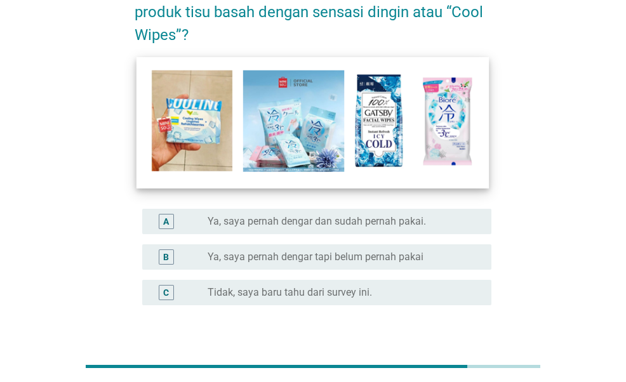
scroll to position [98, 0]
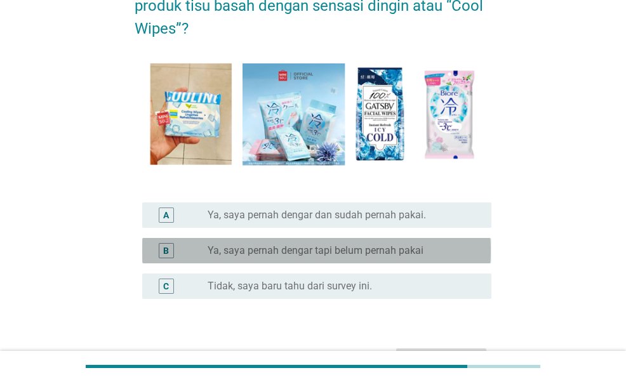
click at [339, 241] on div "B radio_button_unchecked Ya, saya pernah dengar tapi belum pernah pakai" at bounding box center [316, 250] width 349 height 25
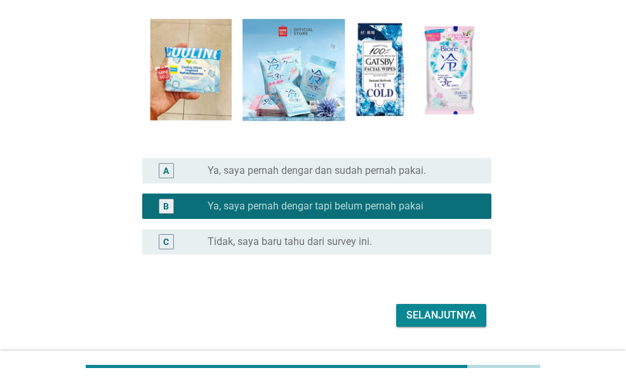
scroll to position [143, 0]
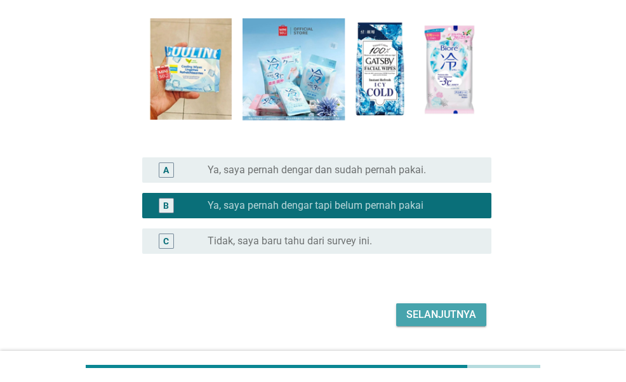
click at [422, 308] on div "Selanjutnya" at bounding box center [441, 314] width 70 height 15
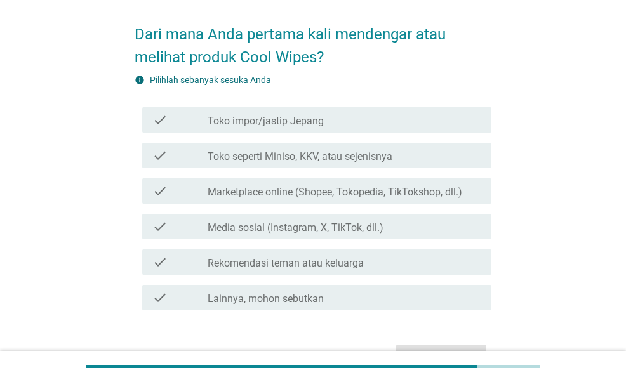
scroll to position [47, 0]
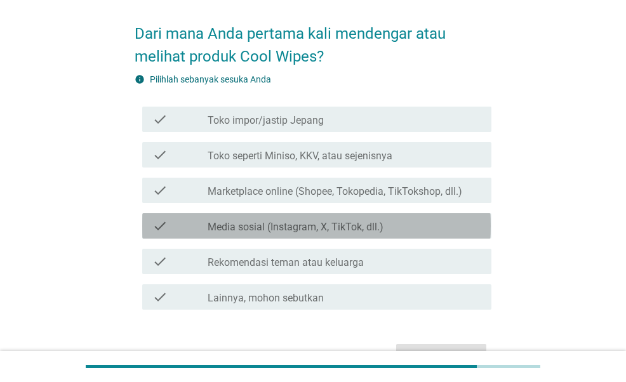
click at [355, 229] on label "Media sosial (Instagram, X, TikTok, dll.)" at bounding box center [296, 227] width 176 height 13
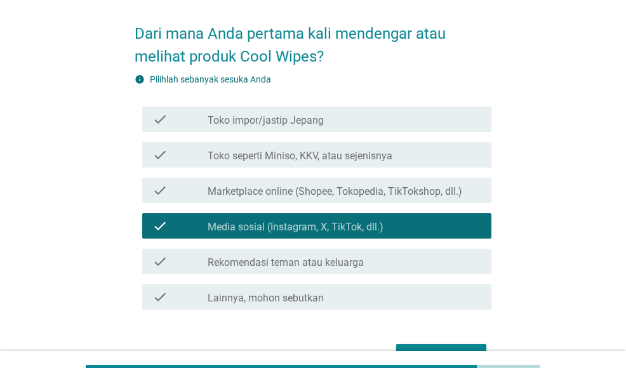
scroll to position [84, 0]
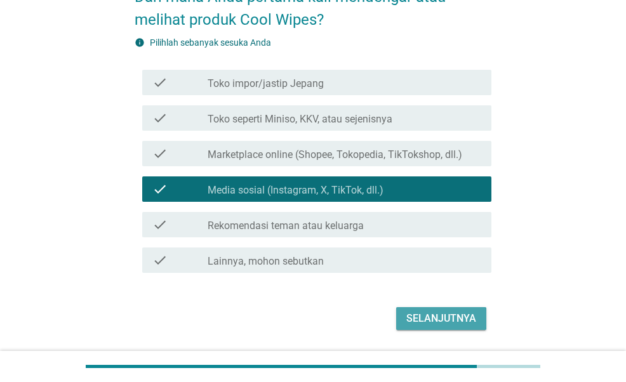
click at [418, 314] on div "Selanjutnya" at bounding box center [441, 318] width 70 height 15
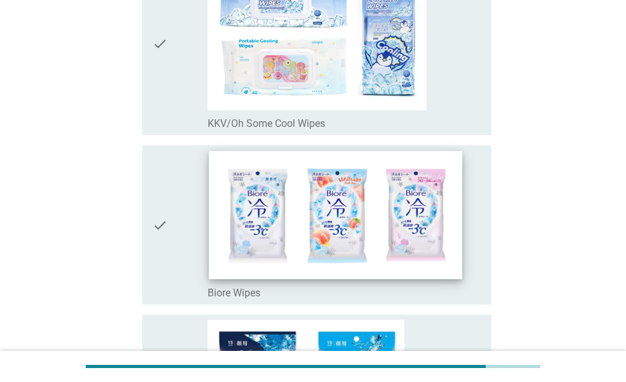
scroll to position [0, 0]
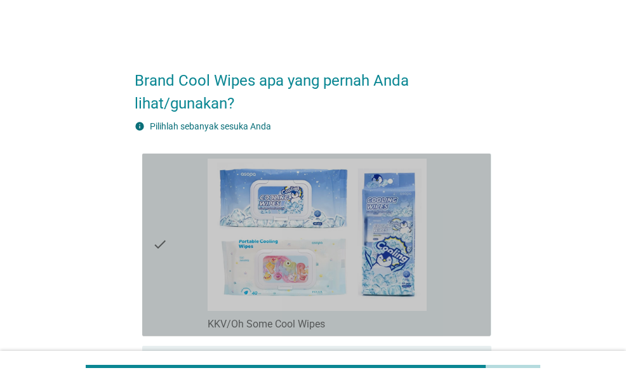
click at [447, 219] on div "check_box_outline_blank KKV/Oh Some Cool Wipes" at bounding box center [345, 245] width 274 height 173
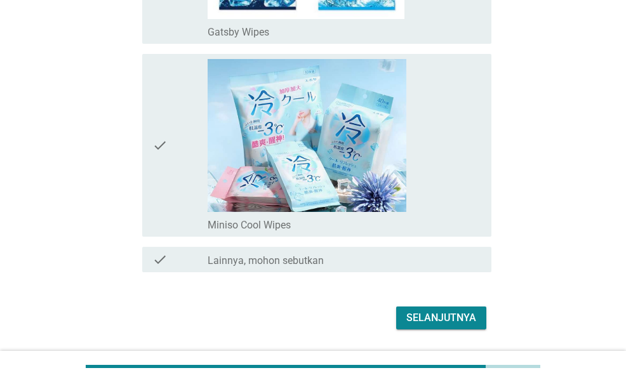
scroll to position [692, 0]
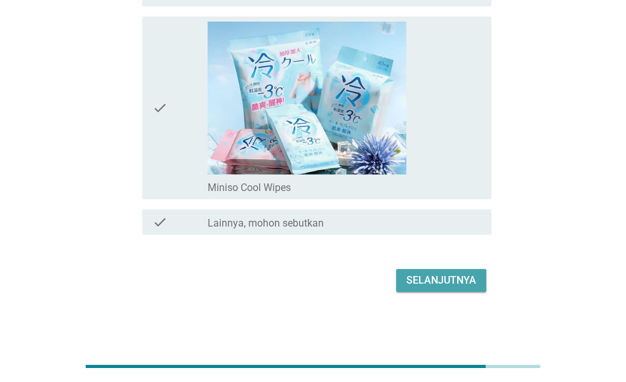
click at [439, 279] on div "Selanjutnya" at bounding box center [441, 280] width 70 height 15
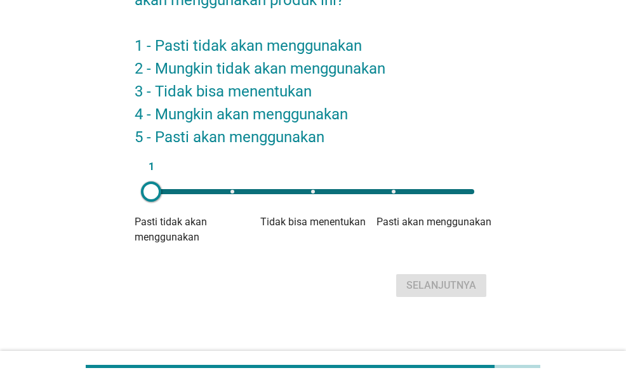
scroll to position [132, 0]
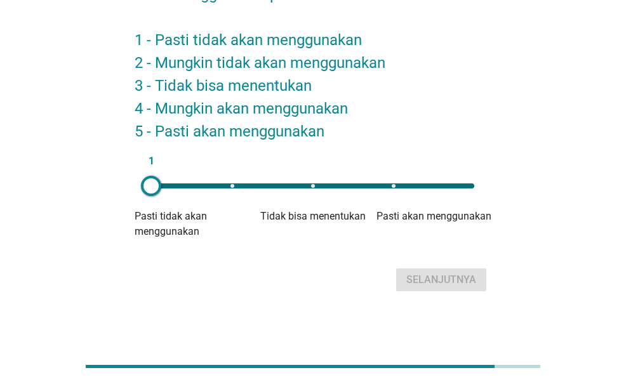
click at [451, 181] on div "1" at bounding box center [313, 185] width 344 height 25
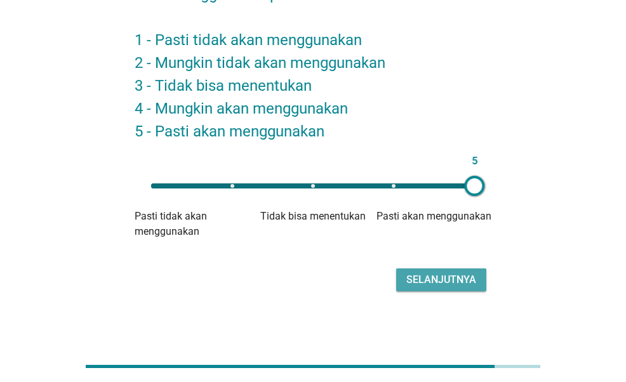
click at [457, 276] on div "Selanjutnya" at bounding box center [441, 279] width 70 height 15
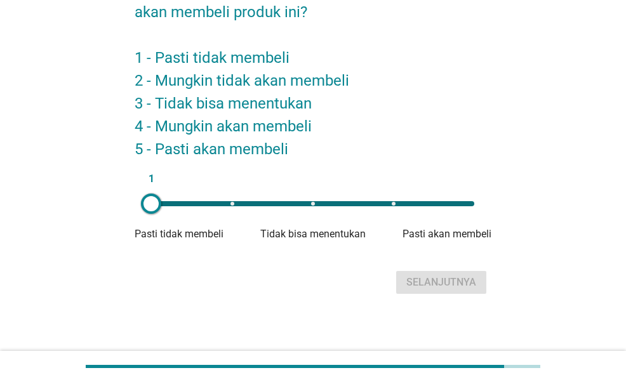
scroll to position [117, 0]
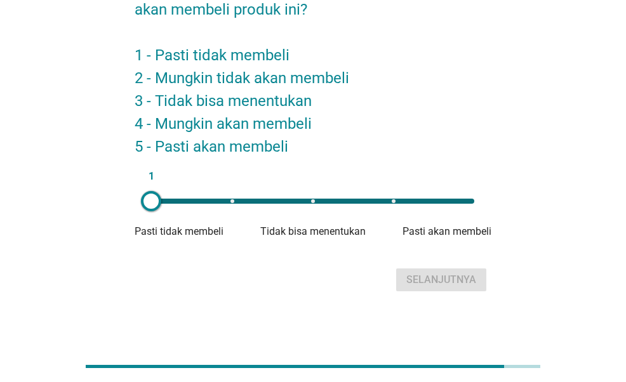
click at [447, 195] on div "1" at bounding box center [313, 201] width 344 height 25
type input "5"
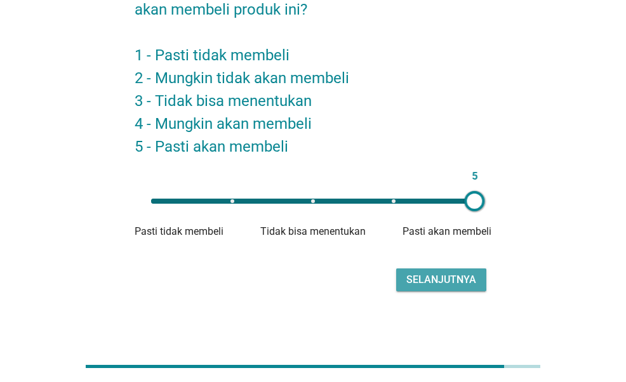
click at [464, 280] on div "Selanjutnya" at bounding box center [441, 279] width 70 height 15
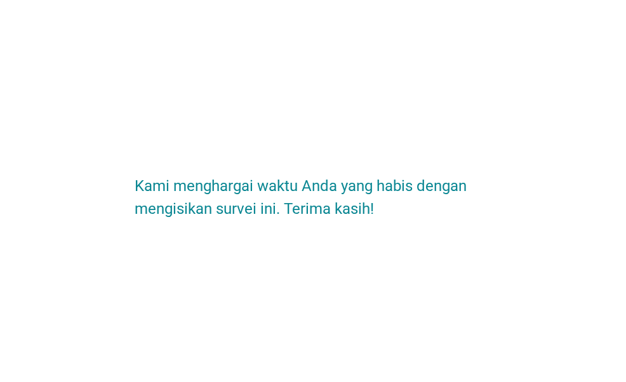
scroll to position [0, 0]
